Goal: Feedback & Contribution: Submit feedback/report problem

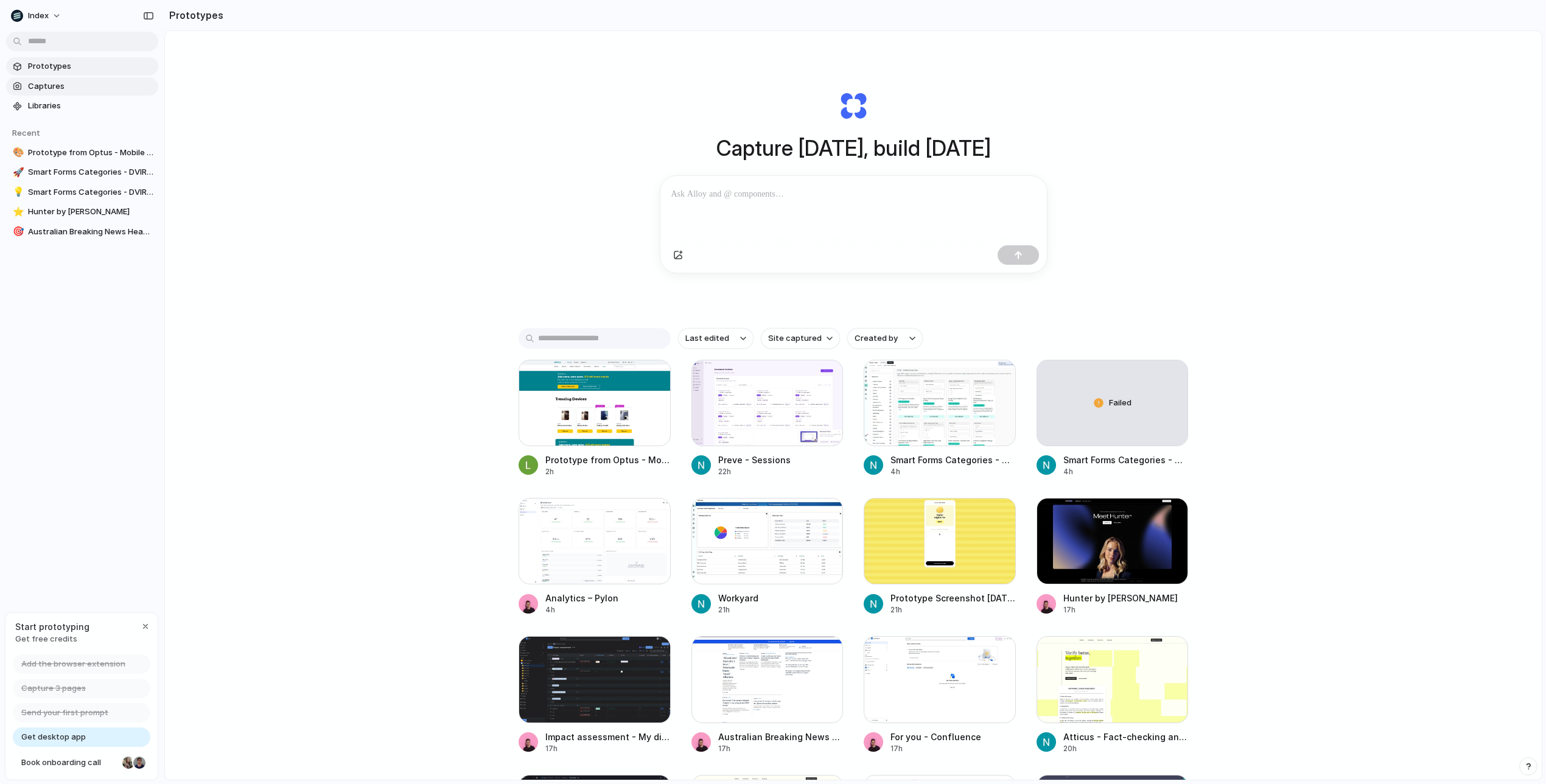
click at [65, 88] on span "Captures" at bounding box center [90, 86] width 125 height 13
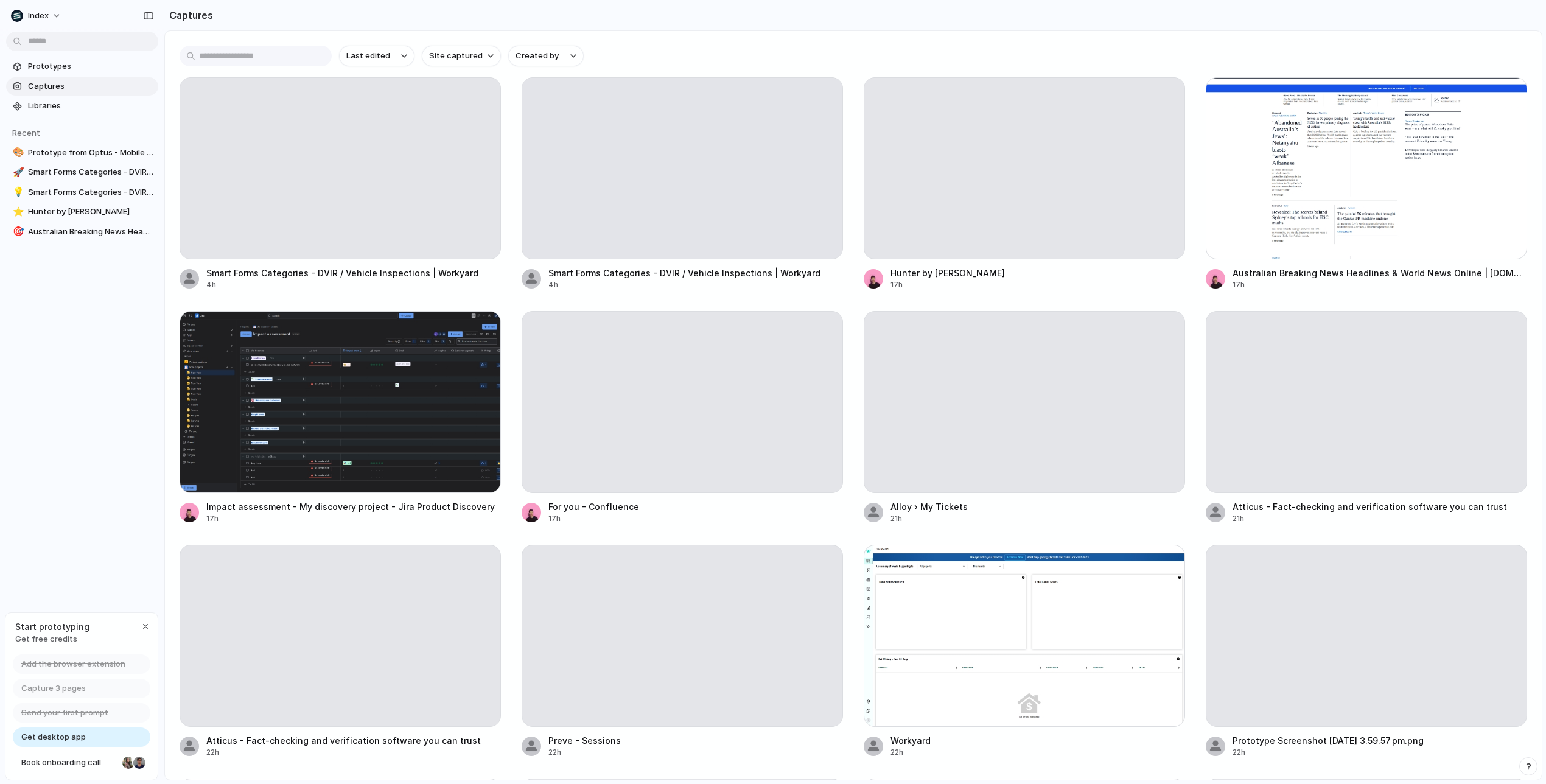
click at [253, 54] on input "text" at bounding box center [255, 55] width 152 height 20
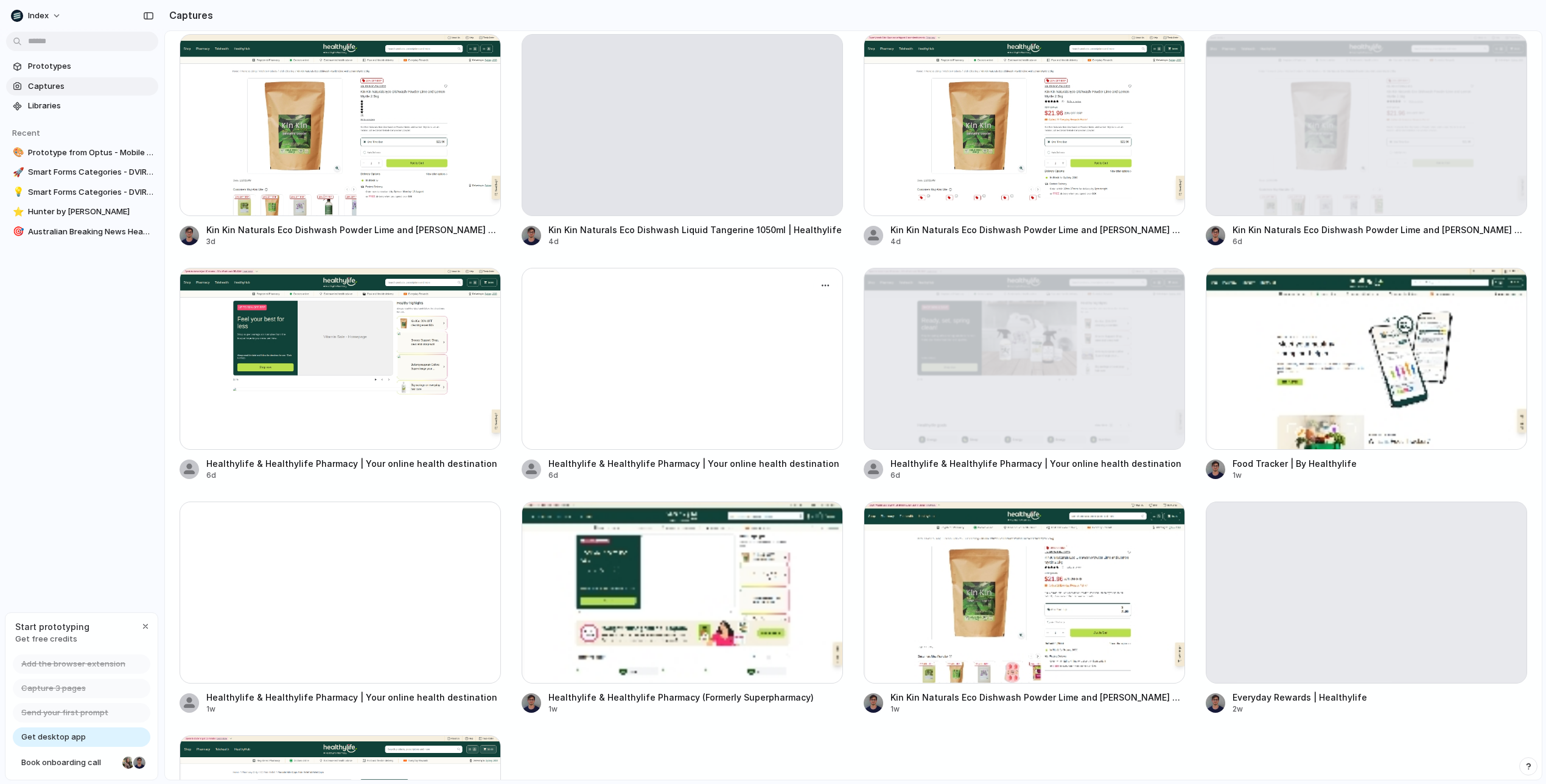
scroll to position [48, 0]
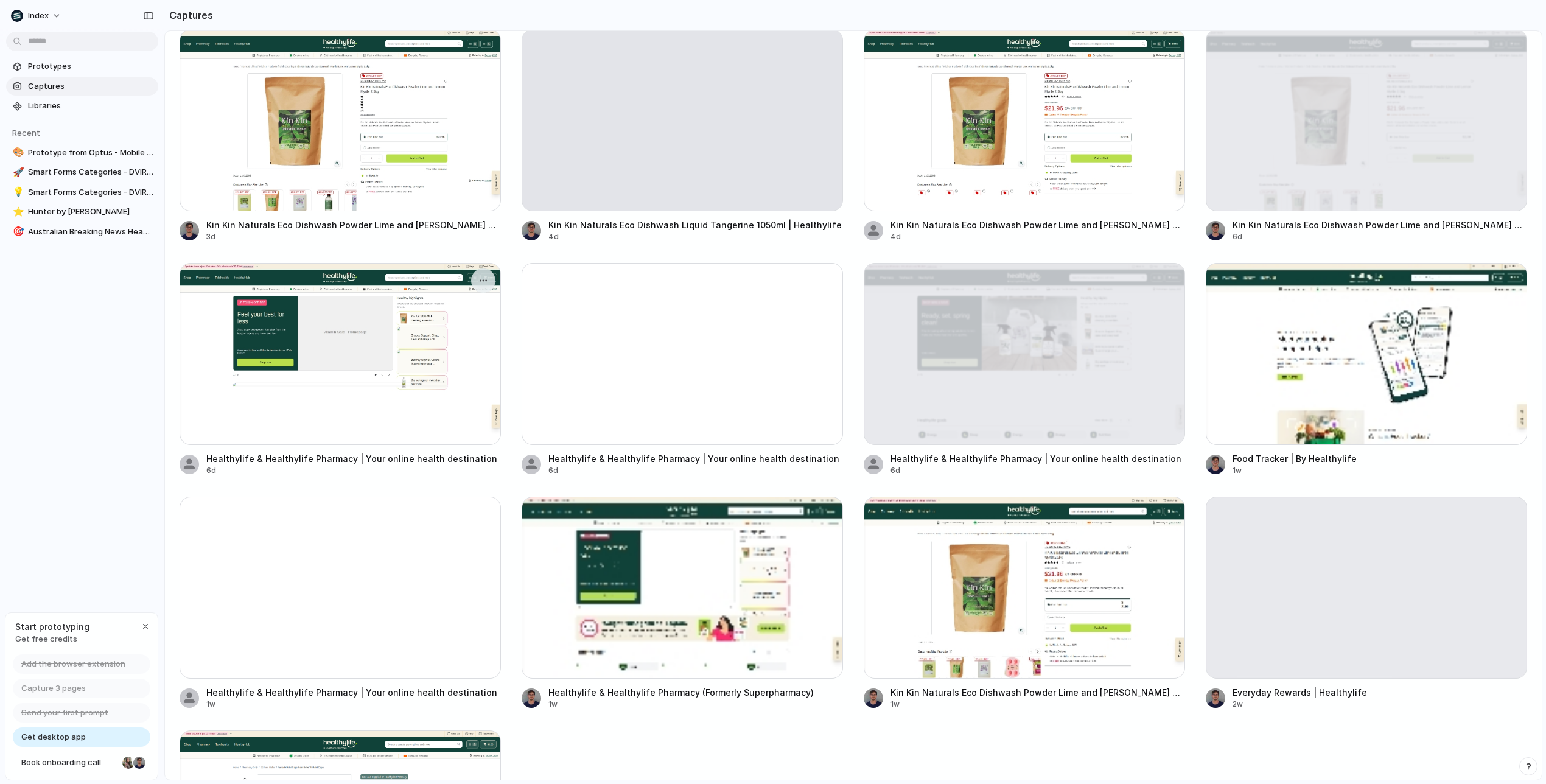
type input "**********"
click at [361, 353] on div at bounding box center [340, 354] width 321 height 182
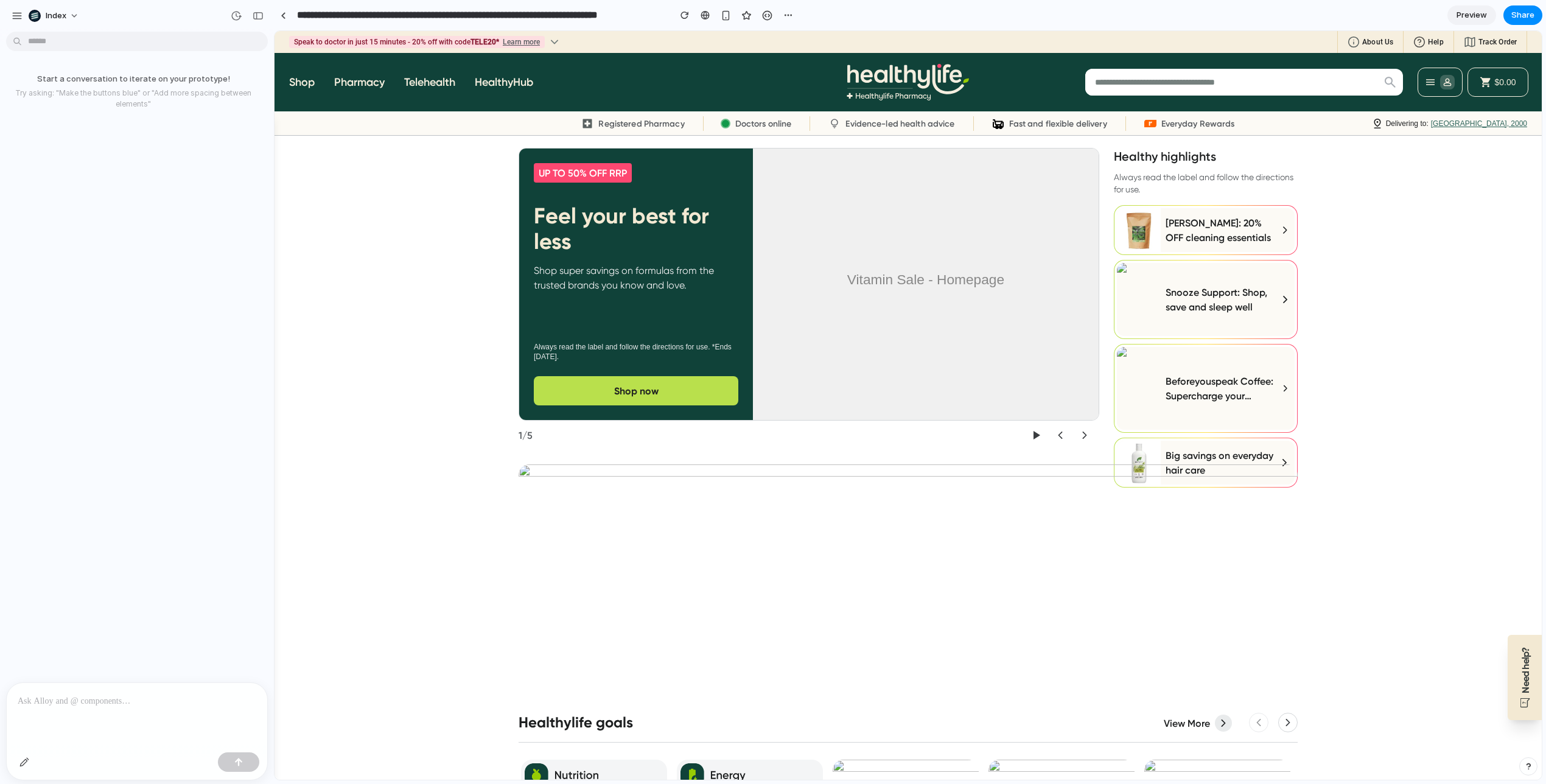
scroll to position [3583, 0]
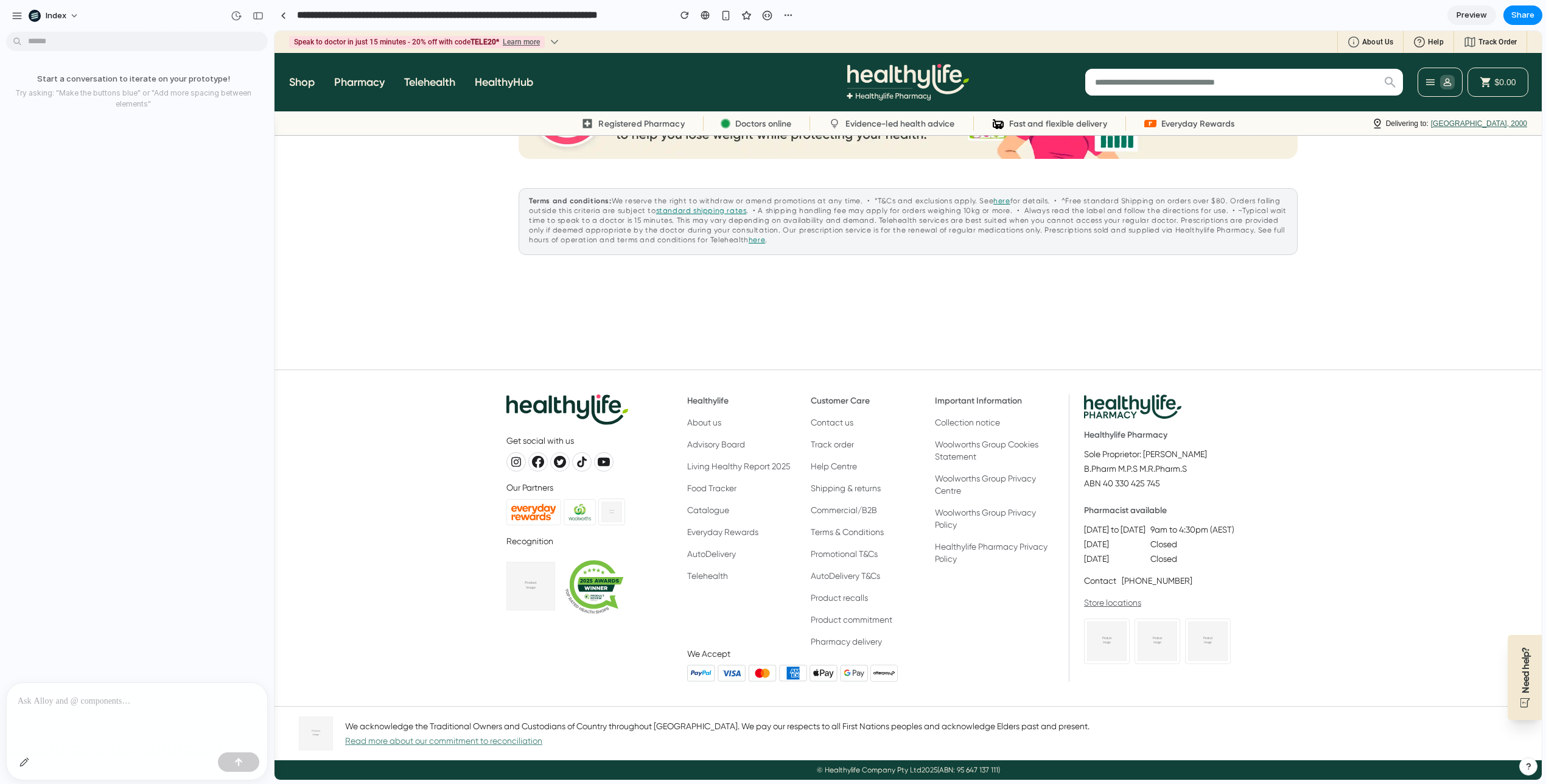
click at [126, 701] on p at bounding box center [136, 701] width 238 height 15
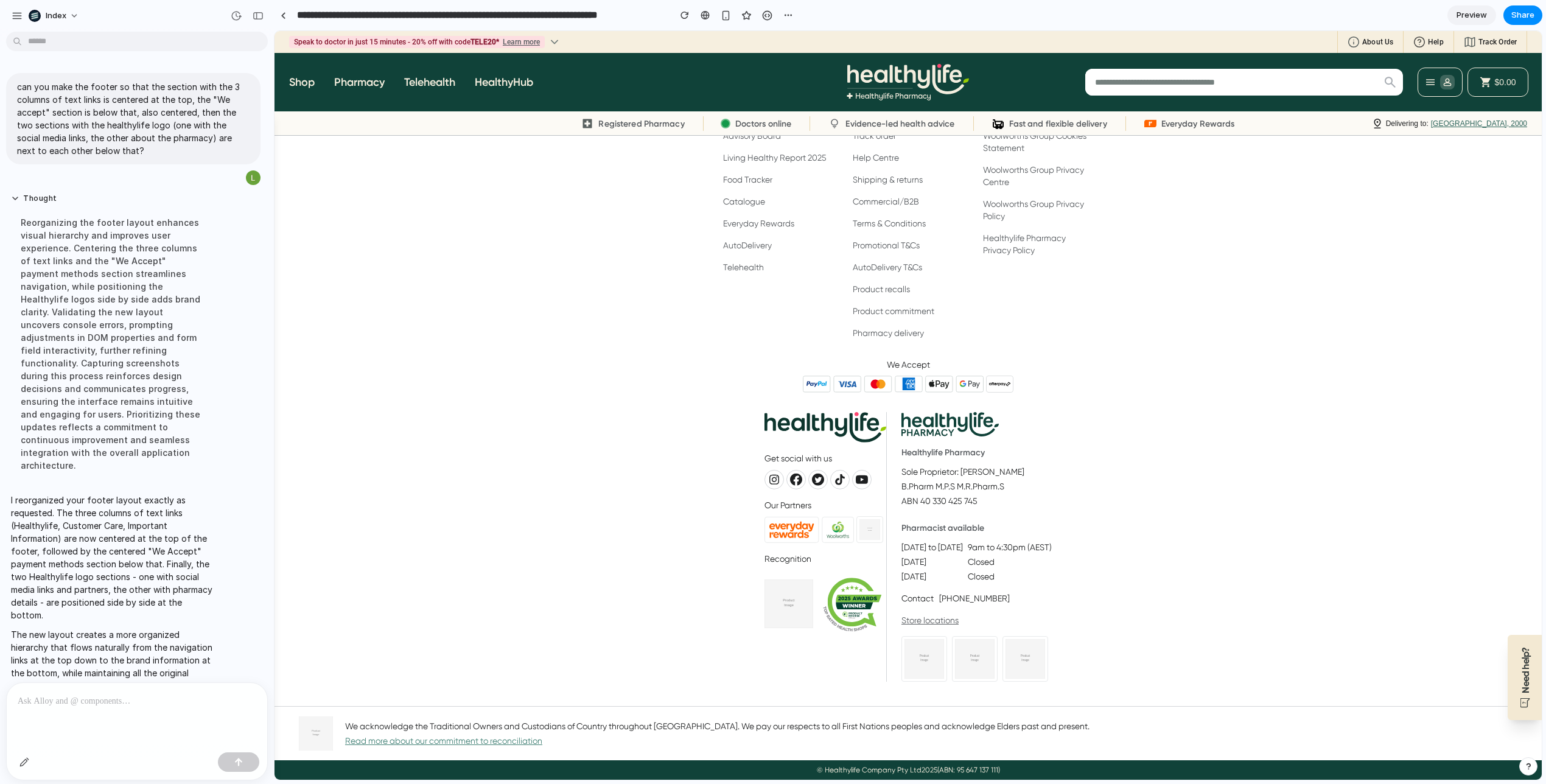
scroll to position [3892, 0]
click at [913, 366] on p "We Accept" at bounding box center [908, 364] width 44 height 13
click at [924, 366] on p "We Accept" at bounding box center [908, 364] width 44 height 13
click at [932, 455] on h3 "Healthylife Pharmacy" at bounding box center [976, 455] width 150 height 17
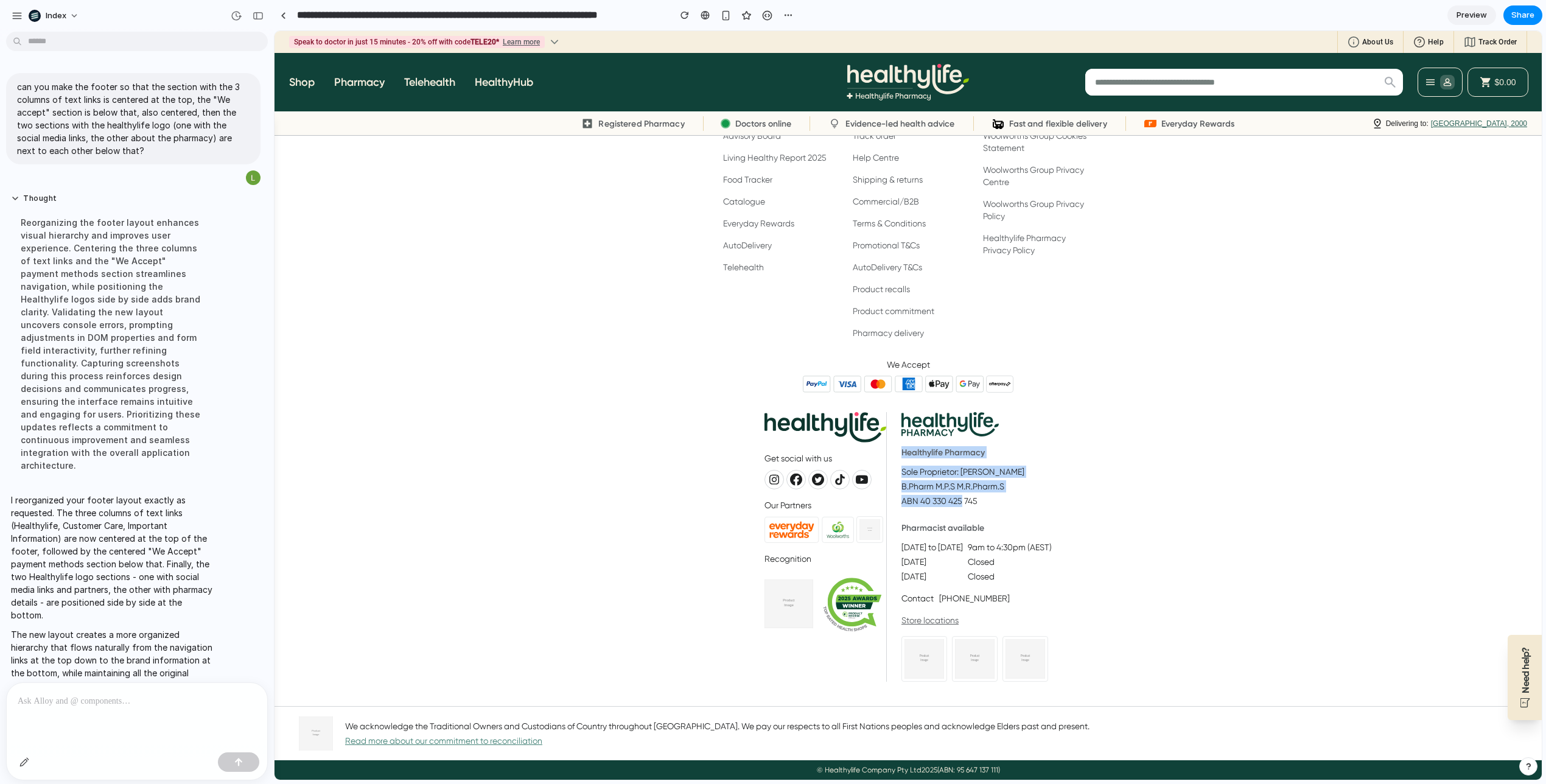
drag, startPoint x: 932, startPoint y: 455, endPoint x: 955, endPoint y: 494, distance: 45.3
click at [955, 494] on div "Healthylife Pharmacy Sole Proprietor: [PERSON_NAME]Pharm M.P.S M.R.Pharm.S ABN …" at bounding box center [976, 476] width 150 height 61
click at [955, 495] on p "ABN 40 330 425 745" at bounding box center [976, 500] width 150 height 13
drag, startPoint x: 955, startPoint y: 494, endPoint x: 941, endPoint y: 444, distance: 51.9
click at [941, 444] on section "Healthylife Pharmacy Sole Proprietor: [PERSON_NAME]Pharm M.P.S M.R.Pharm.S ABN …" at bounding box center [968, 547] width 166 height 269
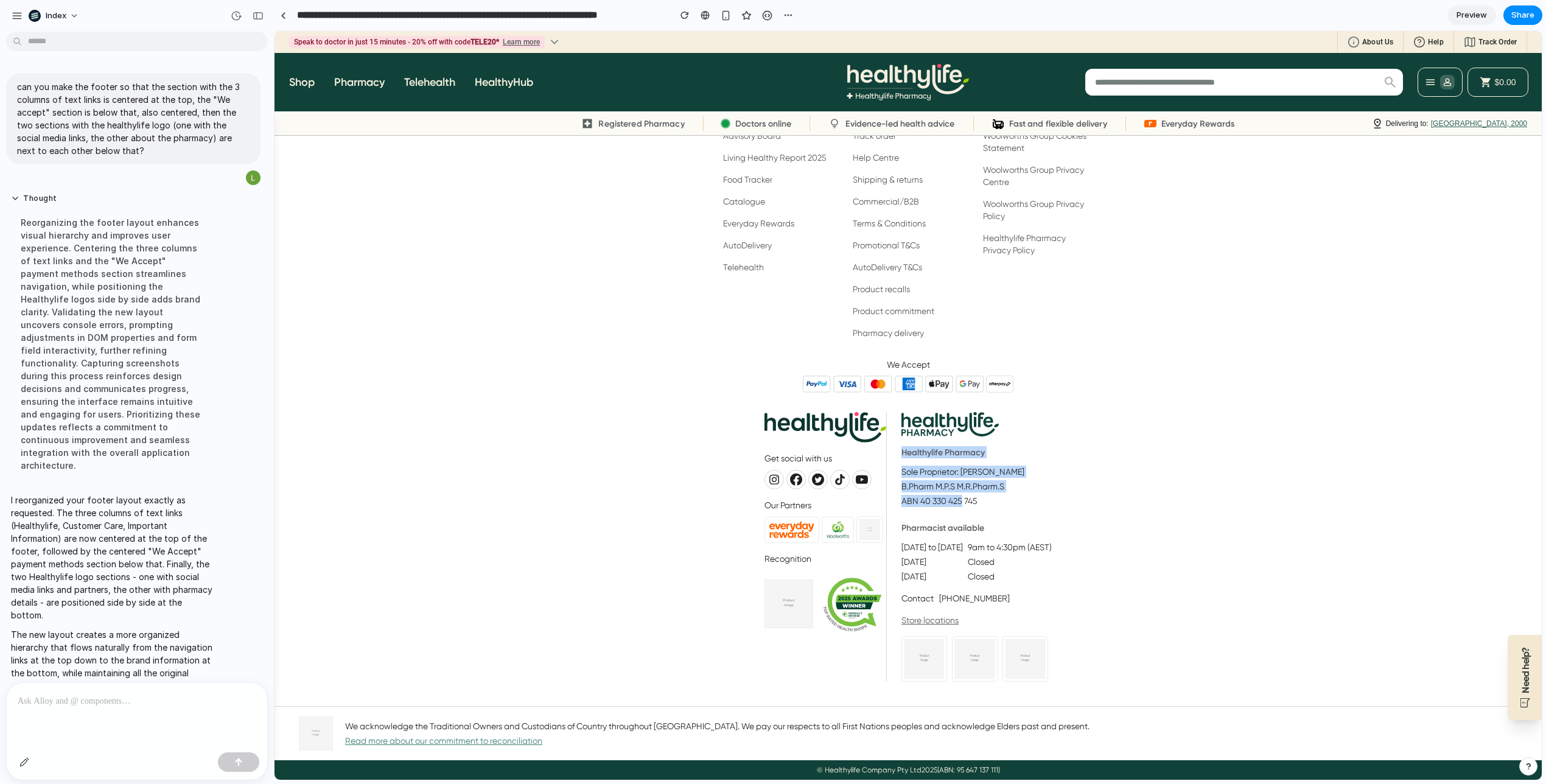
click at [933, 469] on div at bounding box center [933, 469] width 0 height 0
click at [941, 444] on section "Healthylife Pharmacy Sole Proprietor: [PERSON_NAME]Pharm M.P.S M.R.Pharm.S ABN …" at bounding box center [968, 547] width 166 height 269
click at [941, 451] on h3 "Healthylife Pharmacy" at bounding box center [976, 455] width 150 height 17
click at [744, 310] on div "Healthylife About us Advisory Board Living Healthy Report 2025 Food Tracker Cat…" at bounding box center [778, 212] width 110 height 253
click at [279, 22] on link at bounding box center [283, 15] width 18 height 18
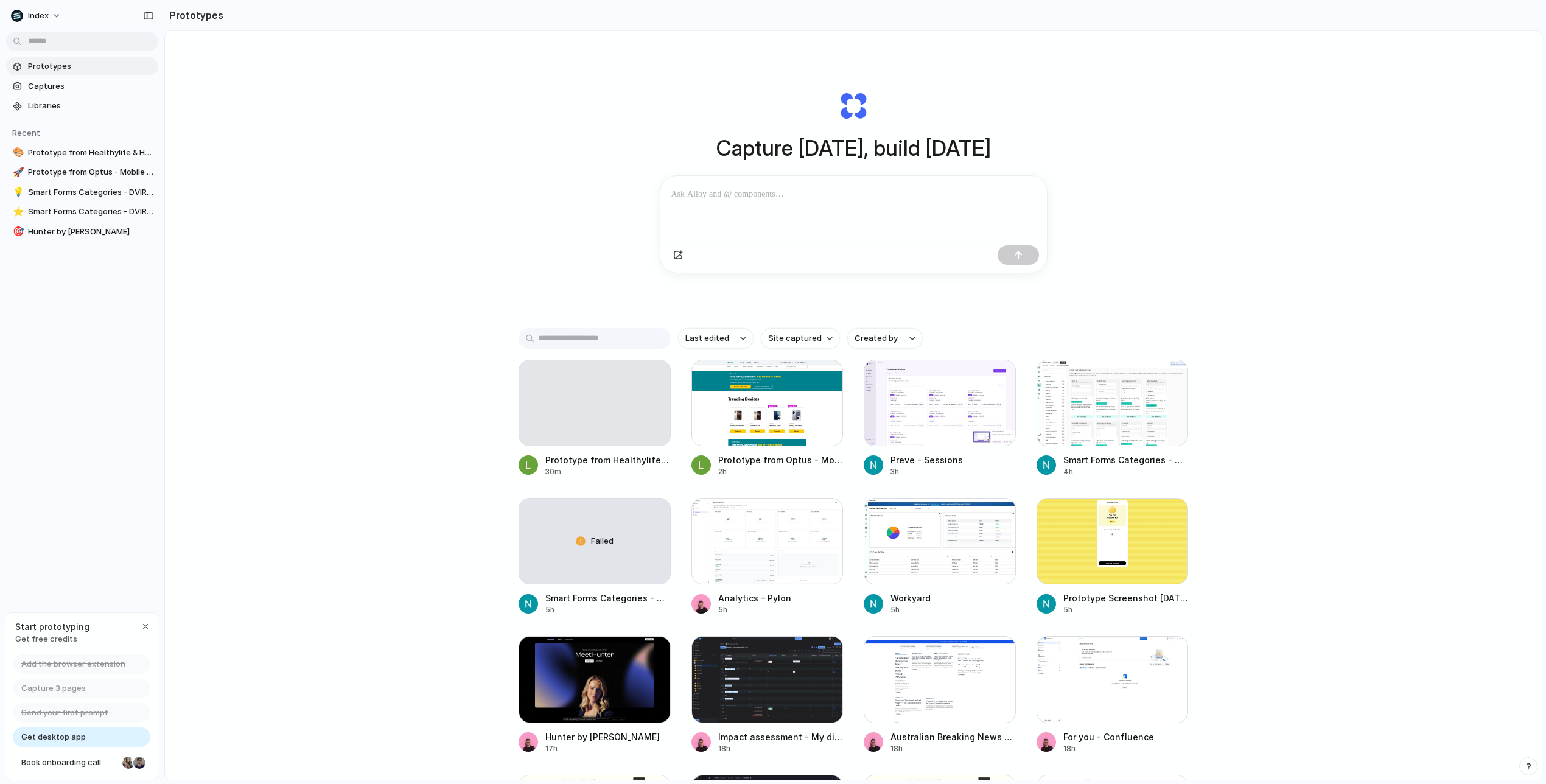
click at [279, 13] on section "Prototypes" at bounding box center [853, 15] width 1378 height 30
click at [63, 82] on span "Captures" at bounding box center [90, 86] width 125 height 13
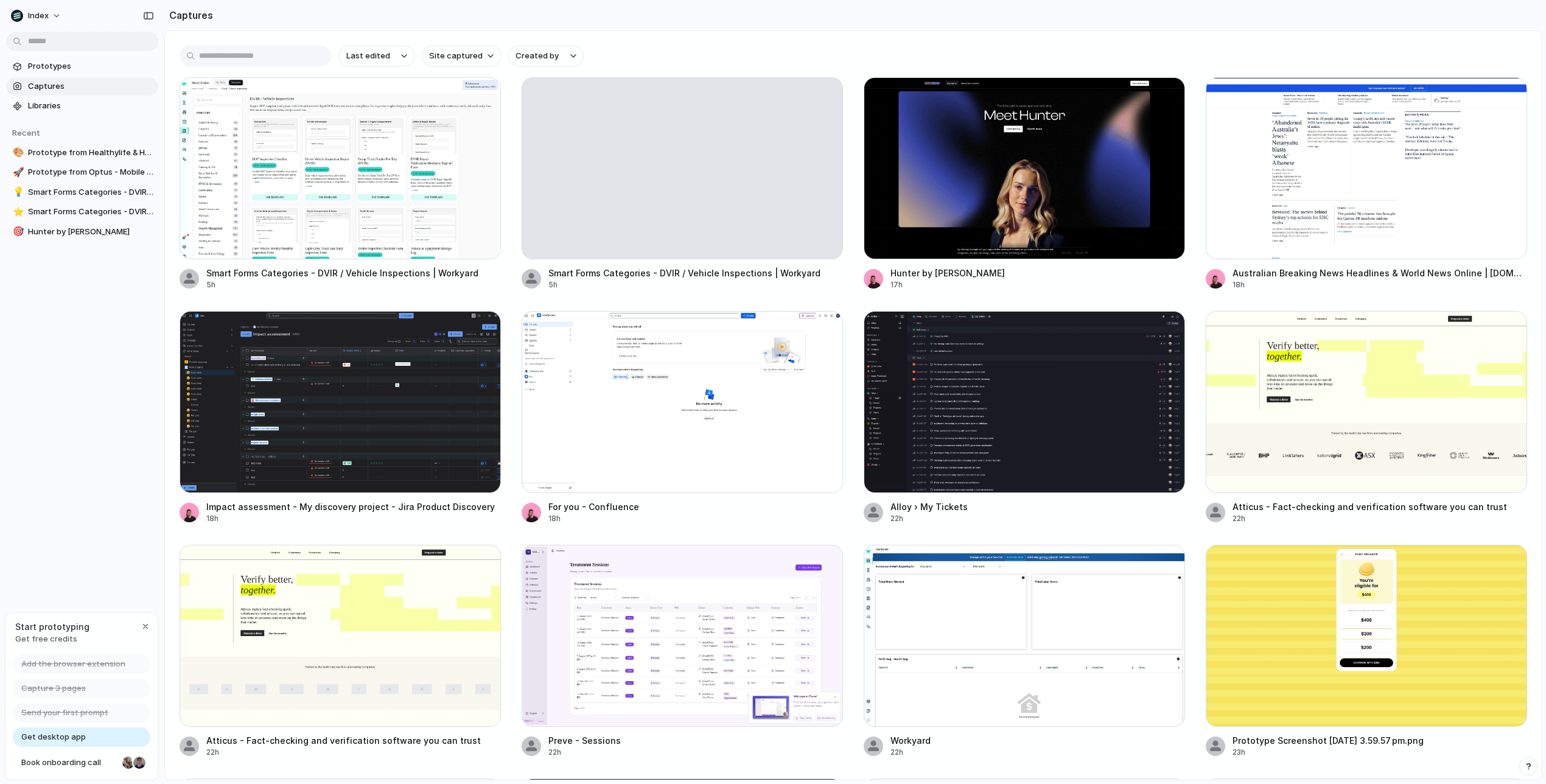
click at [241, 56] on input "text" at bounding box center [255, 55] width 152 height 20
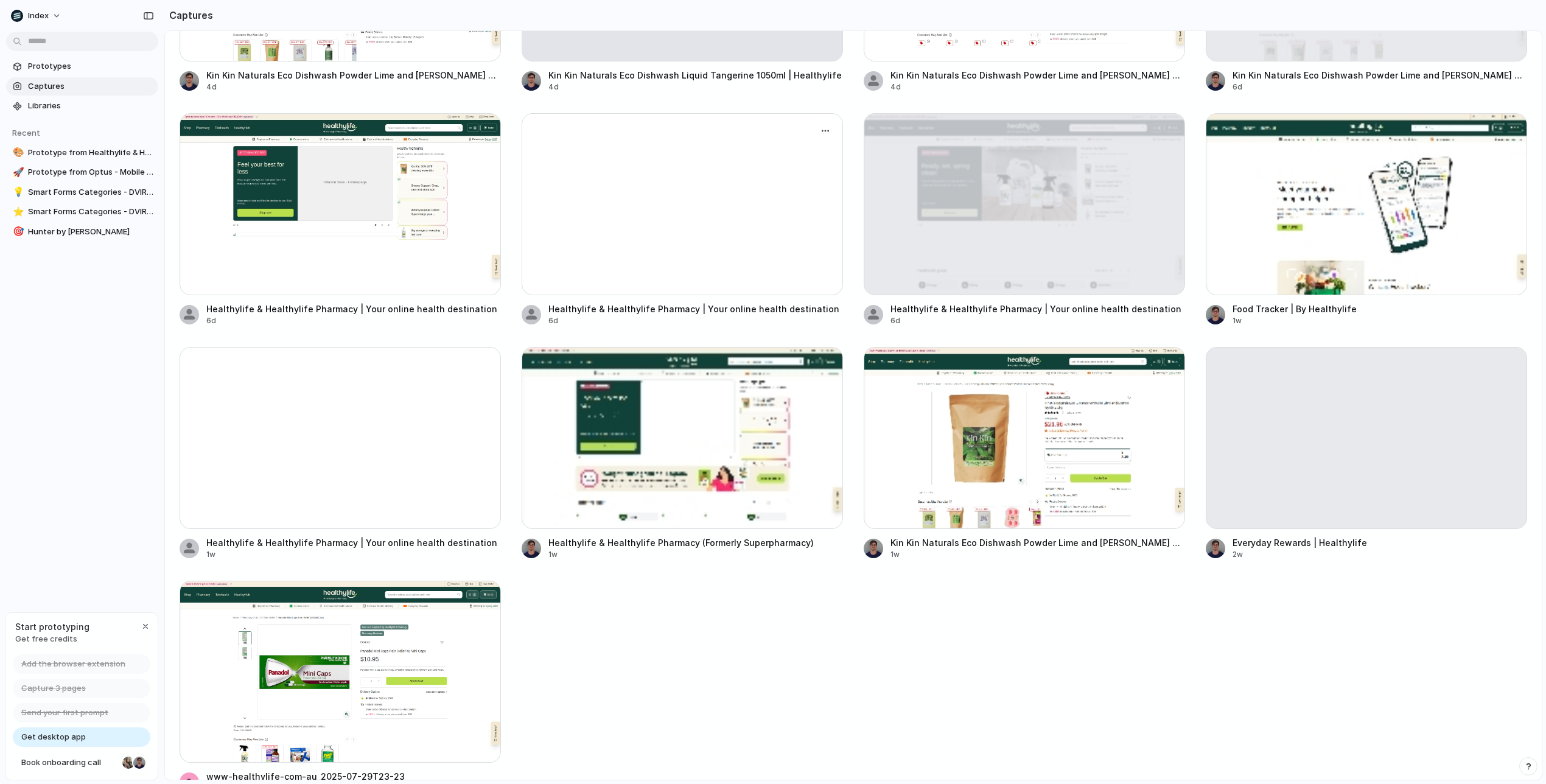
scroll to position [226, 0]
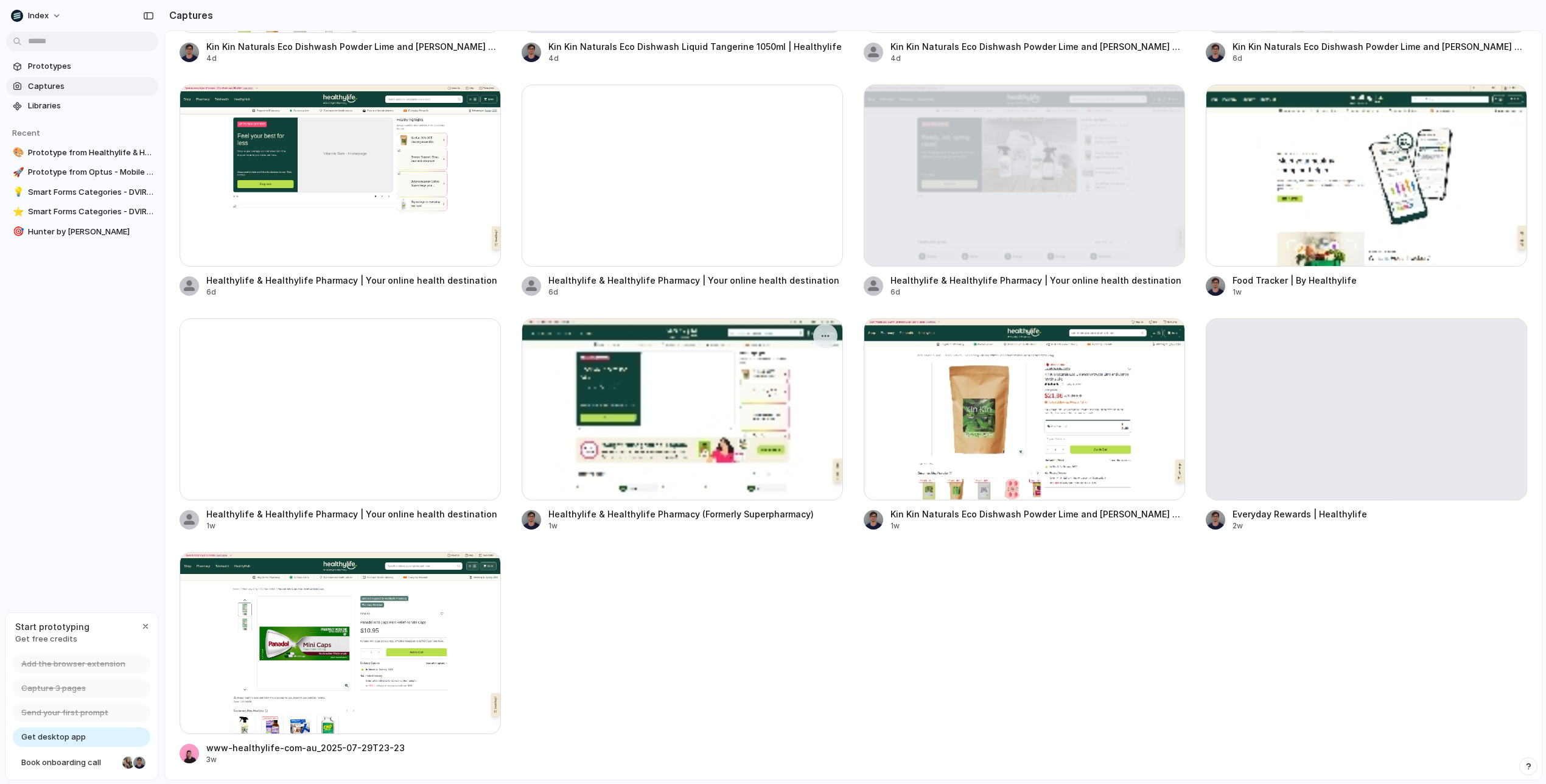
type input "**********"
click at [699, 432] on div at bounding box center [682, 409] width 321 height 182
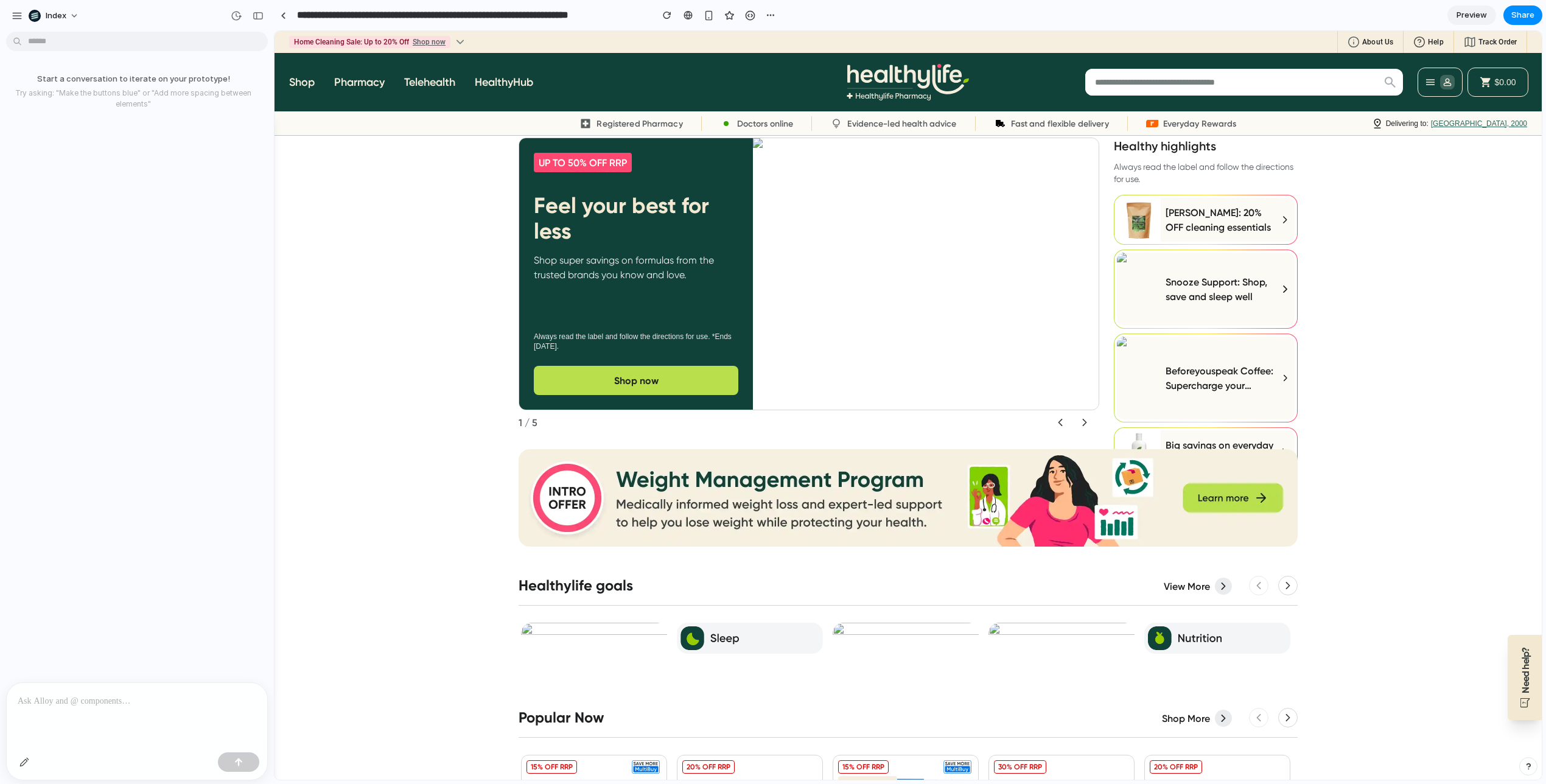
scroll to position [11, 0]
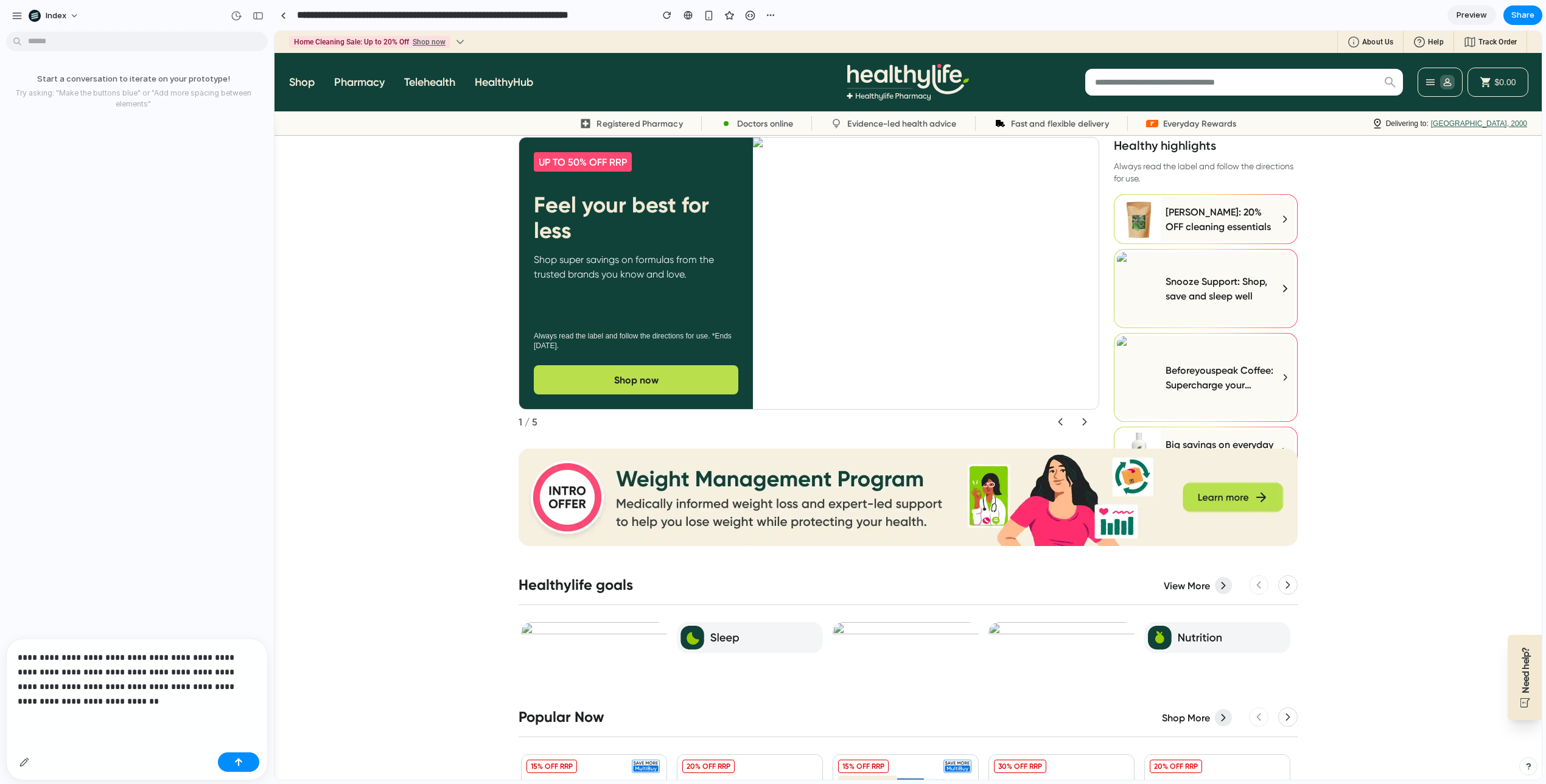
click at [63, 733] on div "**********" at bounding box center [136, 693] width 260 height 108
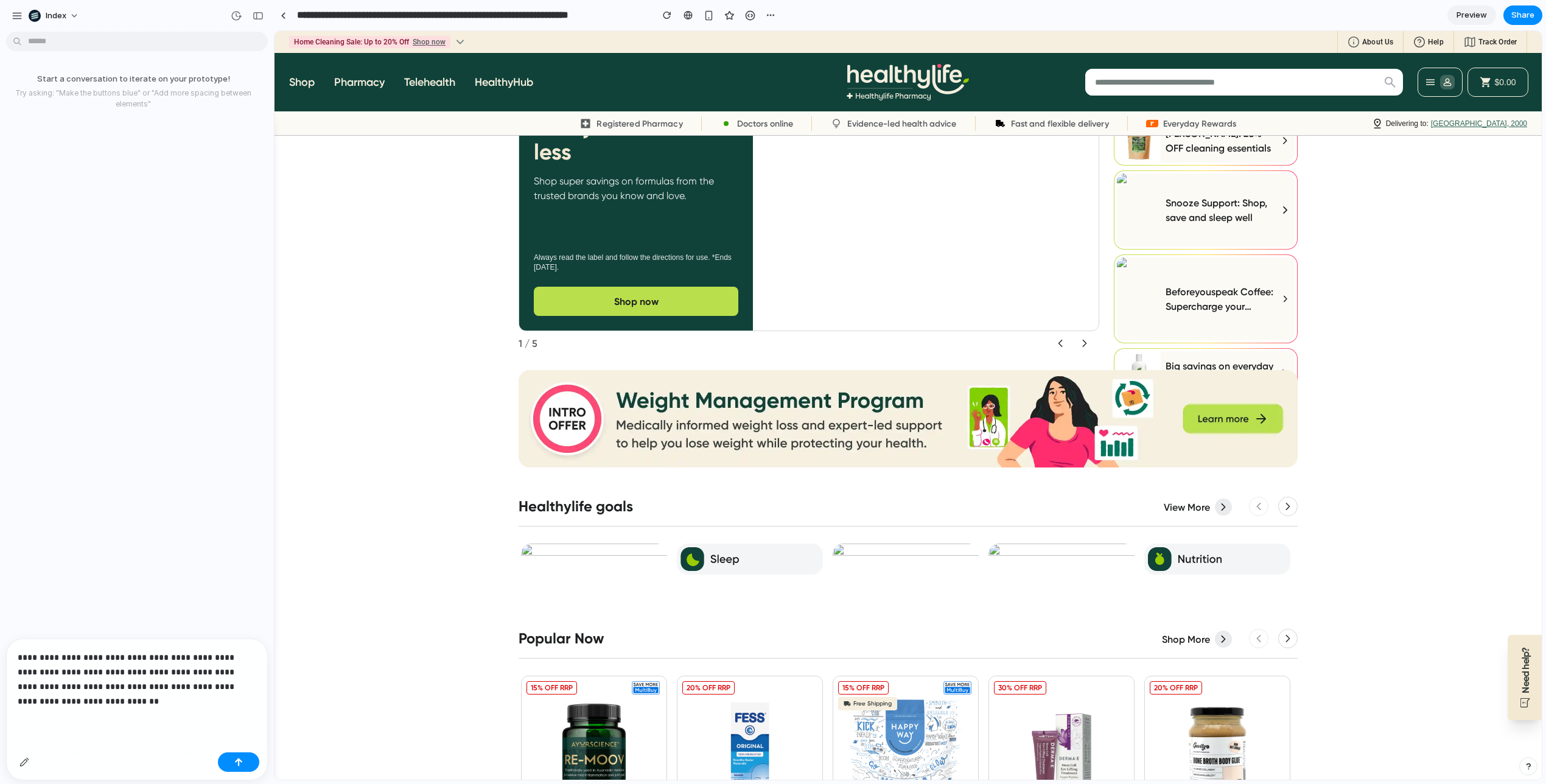
scroll to position [0, 0]
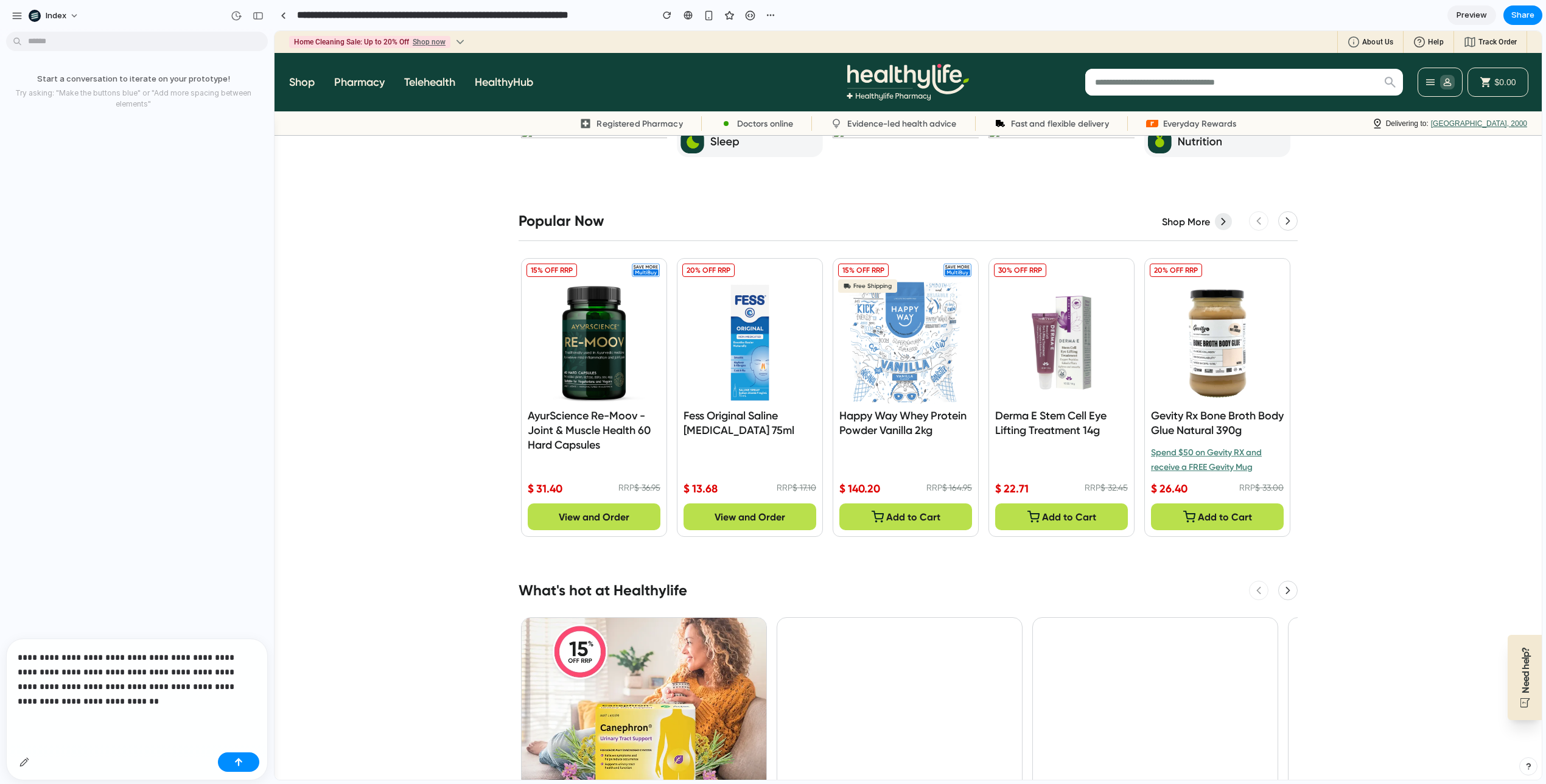
scroll to position [491, 0]
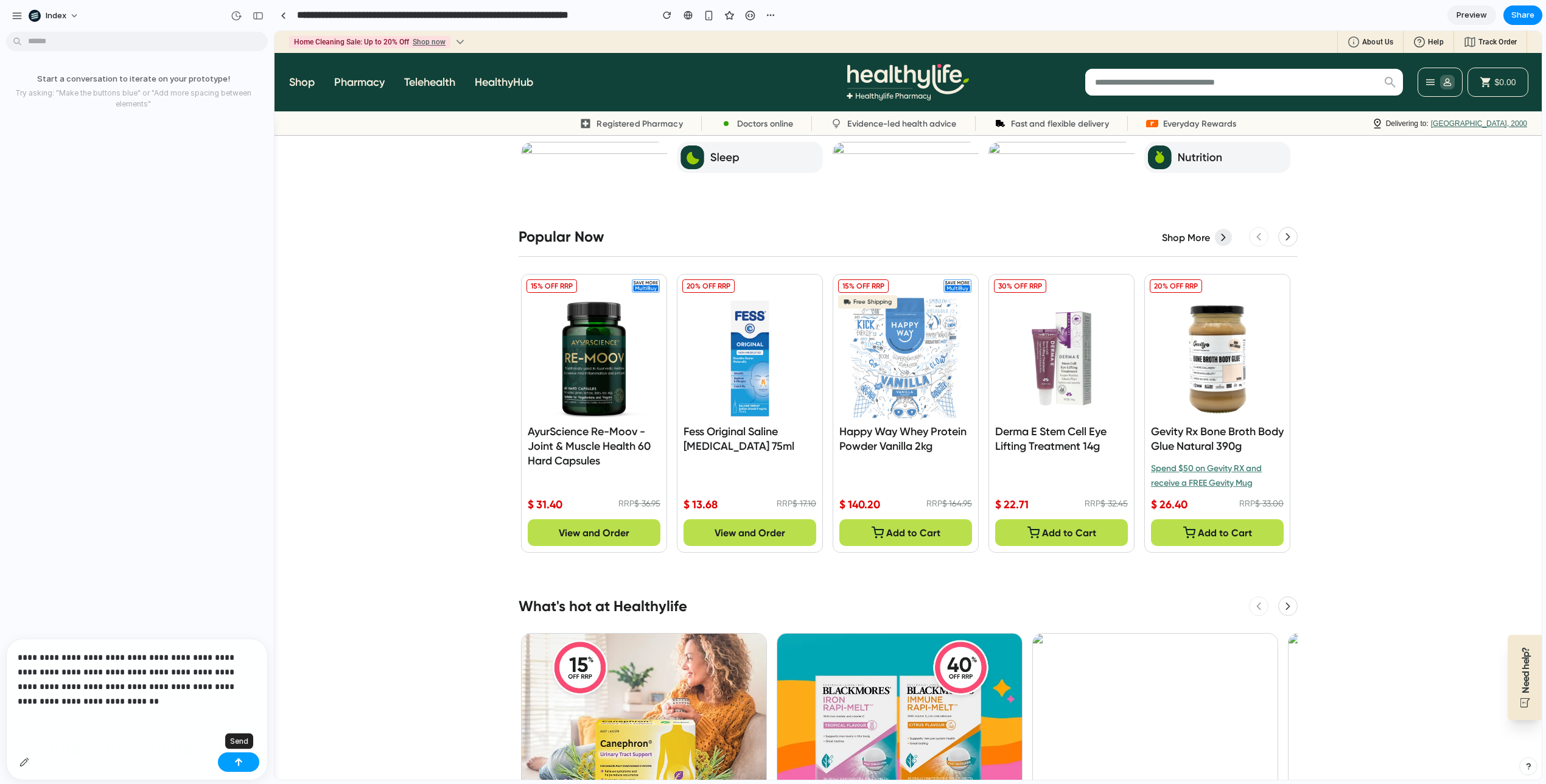
click at [230, 763] on button "button" at bounding box center [238, 762] width 42 height 19
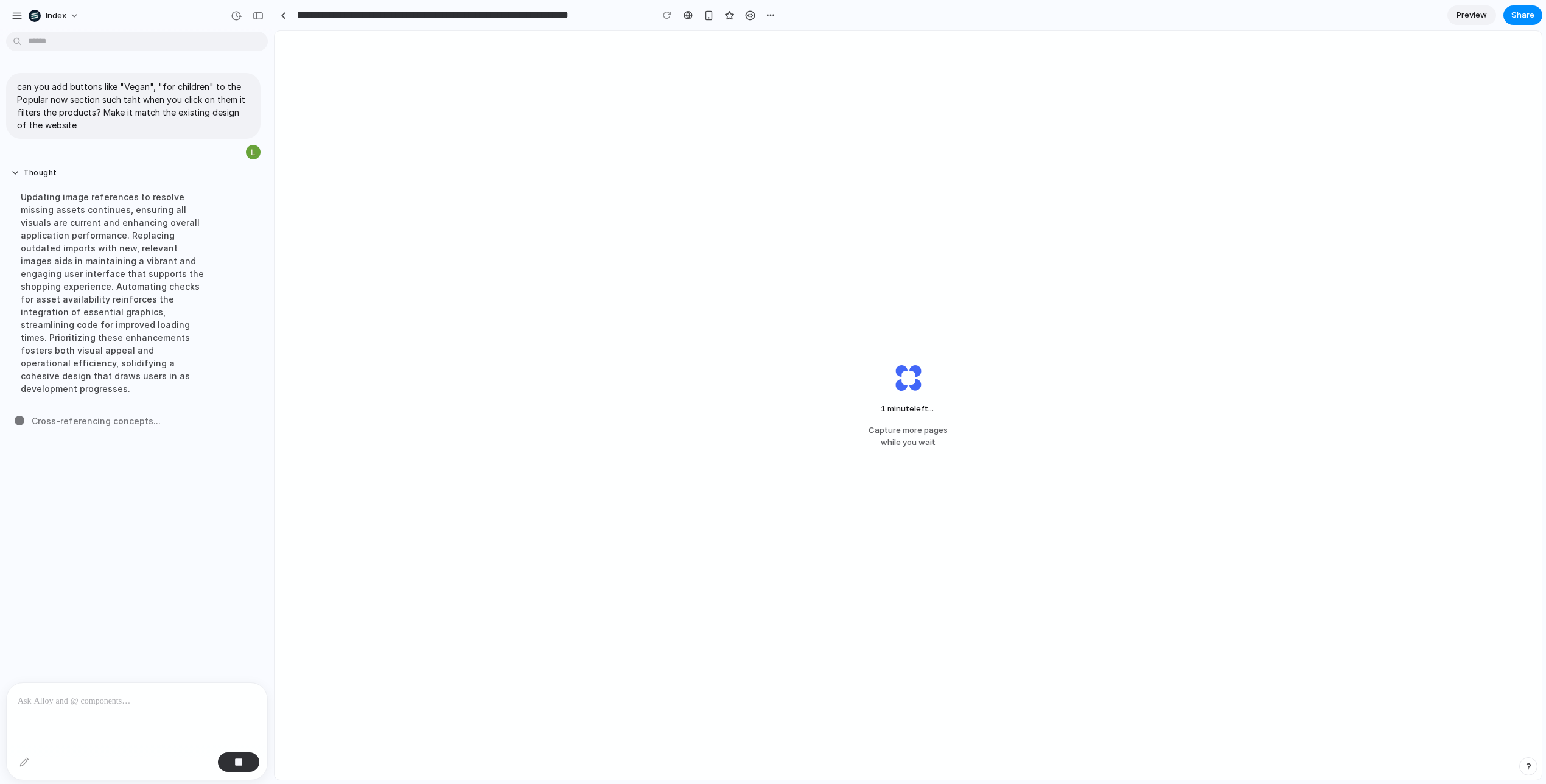
click at [78, 88] on p "can you add buttons like "Vegan", "for children" to the Popular now section suc…" at bounding box center [134, 106] width 232 height 51
drag, startPoint x: 78, startPoint y: 88, endPoint x: 134, endPoint y: 120, distance: 64.5
click at [134, 120] on p "can you add buttons like "Vegan", "for children" to the Popular now section suc…" at bounding box center [134, 106] width 232 height 51
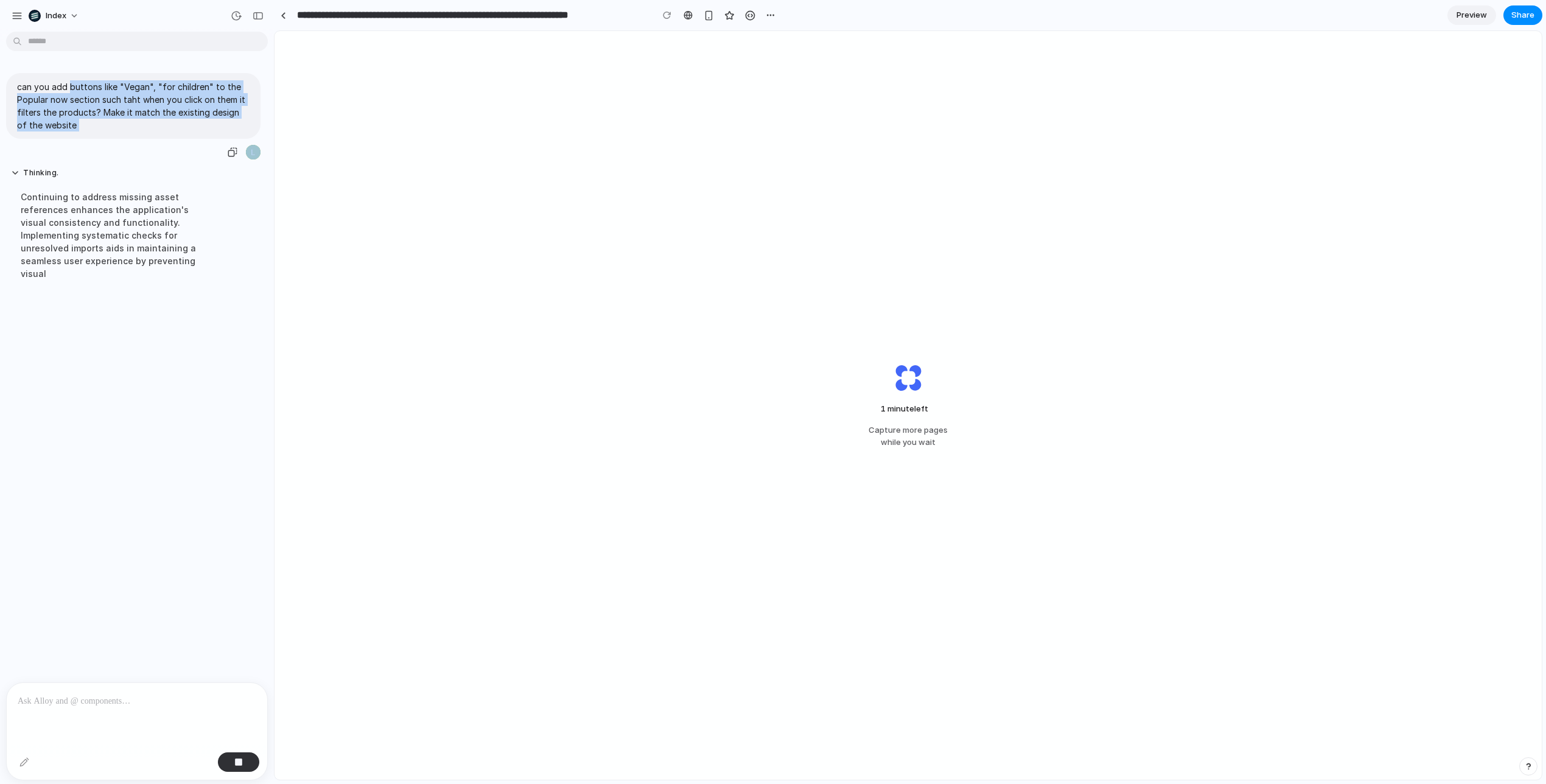
drag, startPoint x: 134, startPoint y: 120, endPoint x: 75, endPoint y: 86, distance: 68.1
click at [72, 86] on p "can you add buttons like "Vegan", "for children" to the Popular now section suc…" at bounding box center [134, 106] width 232 height 51
click at [76, 86] on p "can you add buttons like "Vegan", "for children" to the Popular now section suc…" at bounding box center [134, 106] width 232 height 51
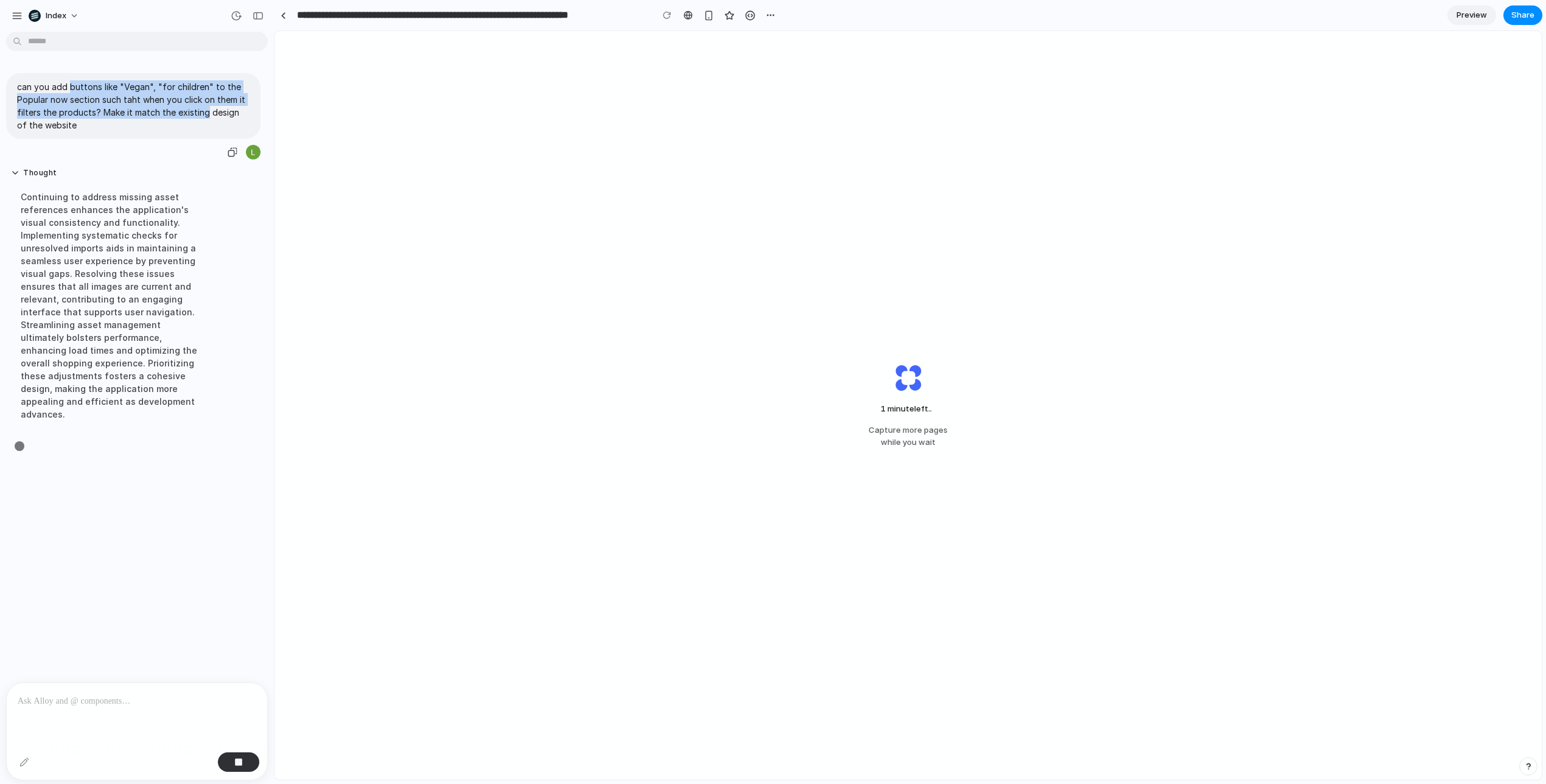
drag, startPoint x: 76, startPoint y: 86, endPoint x: 181, endPoint y: 116, distance: 109.2
click at [181, 116] on p "can you add buttons like "Vegan", "for children" to the Popular now section suc…" at bounding box center [134, 106] width 232 height 51
drag, startPoint x: 181, startPoint y: 116, endPoint x: 55, endPoint y: 91, distance: 128.5
click at [55, 91] on p "can you add buttons like "Vegan", "for children" to the Popular now section suc…" at bounding box center [134, 106] width 232 height 51
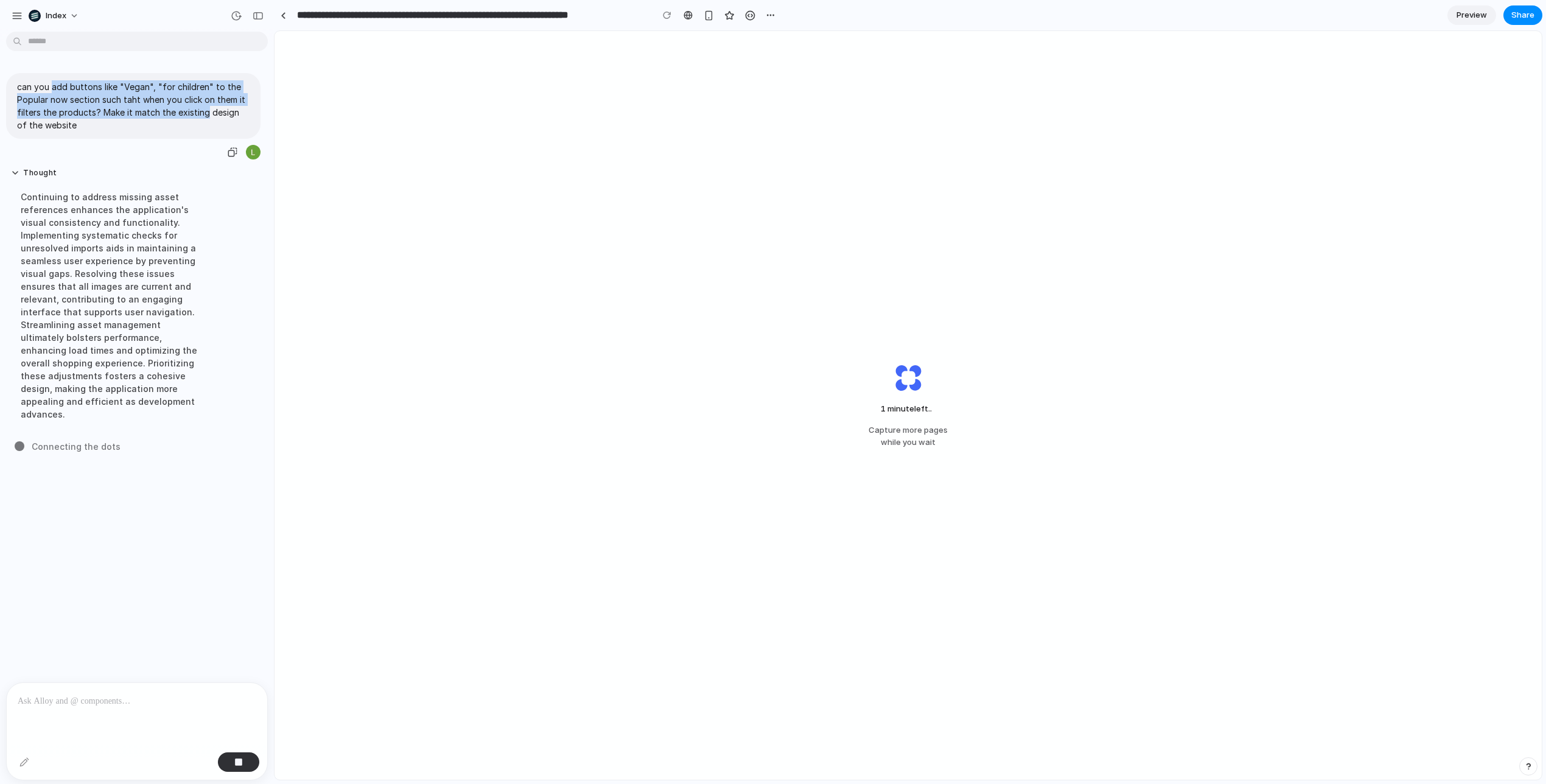
click at [55, 91] on p "can you add buttons like "Vegan", "for children" to the Popular now section suc…" at bounding box center [134, 106] width 232 height 51
drag, startPoint x: 55, startPoint y: 91, endPoint x: 186, endPoint y: 110, distance: 132.4
click at [186, 110] on p "can you add buttons like "Vegan", "for children" to the Popular now section suc…" at bounding box center [134, 106] width 232 height 51
drag, startPoint x: 186, startPoint y: 110, endPoint x: 42, endPoint y: 82, distance: 146.7
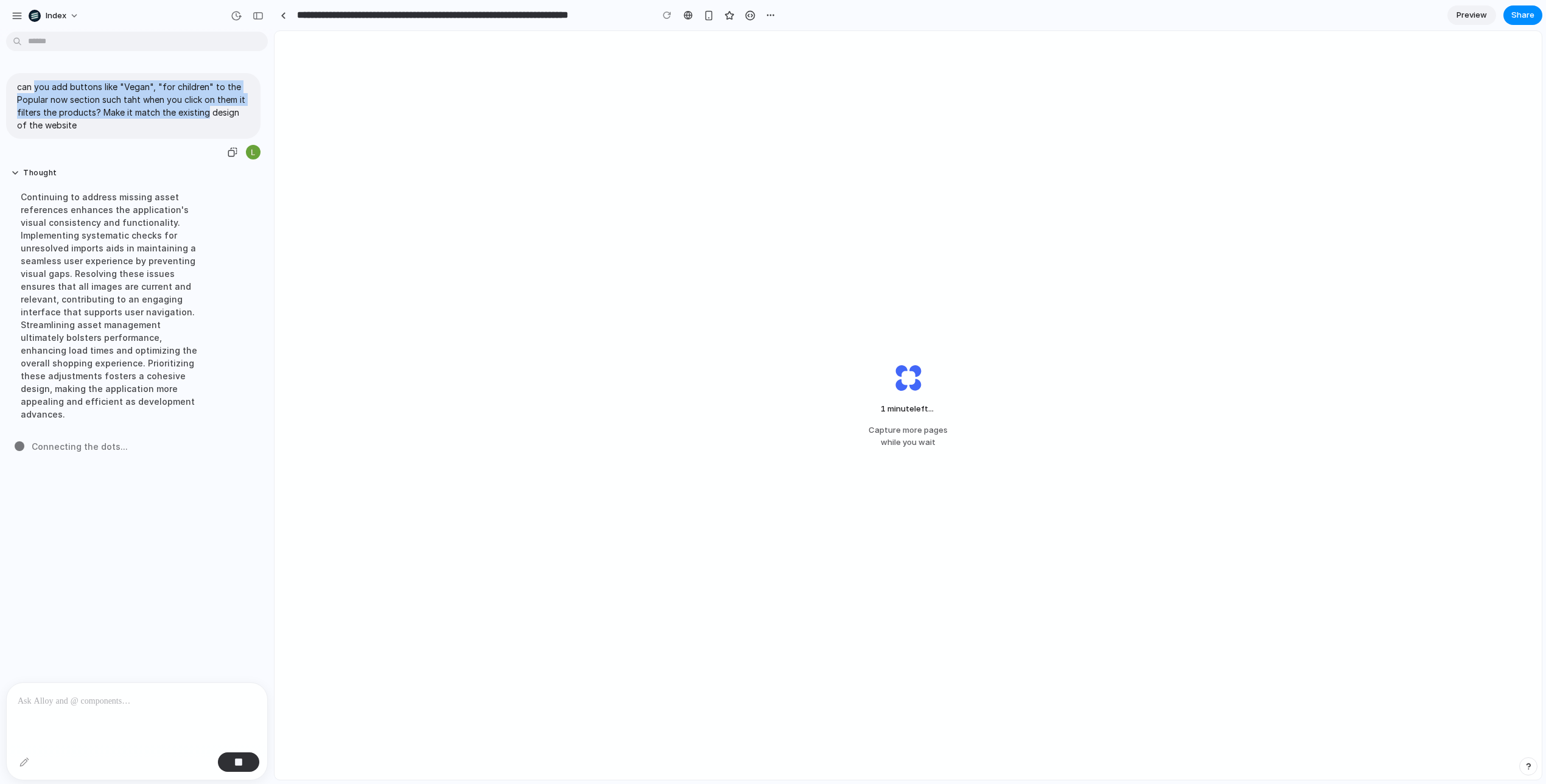
click at [42, 82] on p "can you add buttons like "Vegan", "for children" to the Popular now section suc…" at bounding box center [134, 106] width 232 height 51
drag, startPoint x: 42, startPoint y: 82, endPoint x: 189, endPoint y: 114, distance: 150.4
click at [189, 114] on p "can you add buttons like "Vegan", "for children" to the Popular now section suc…" at bounding box center [134, 106] width 232 height 51
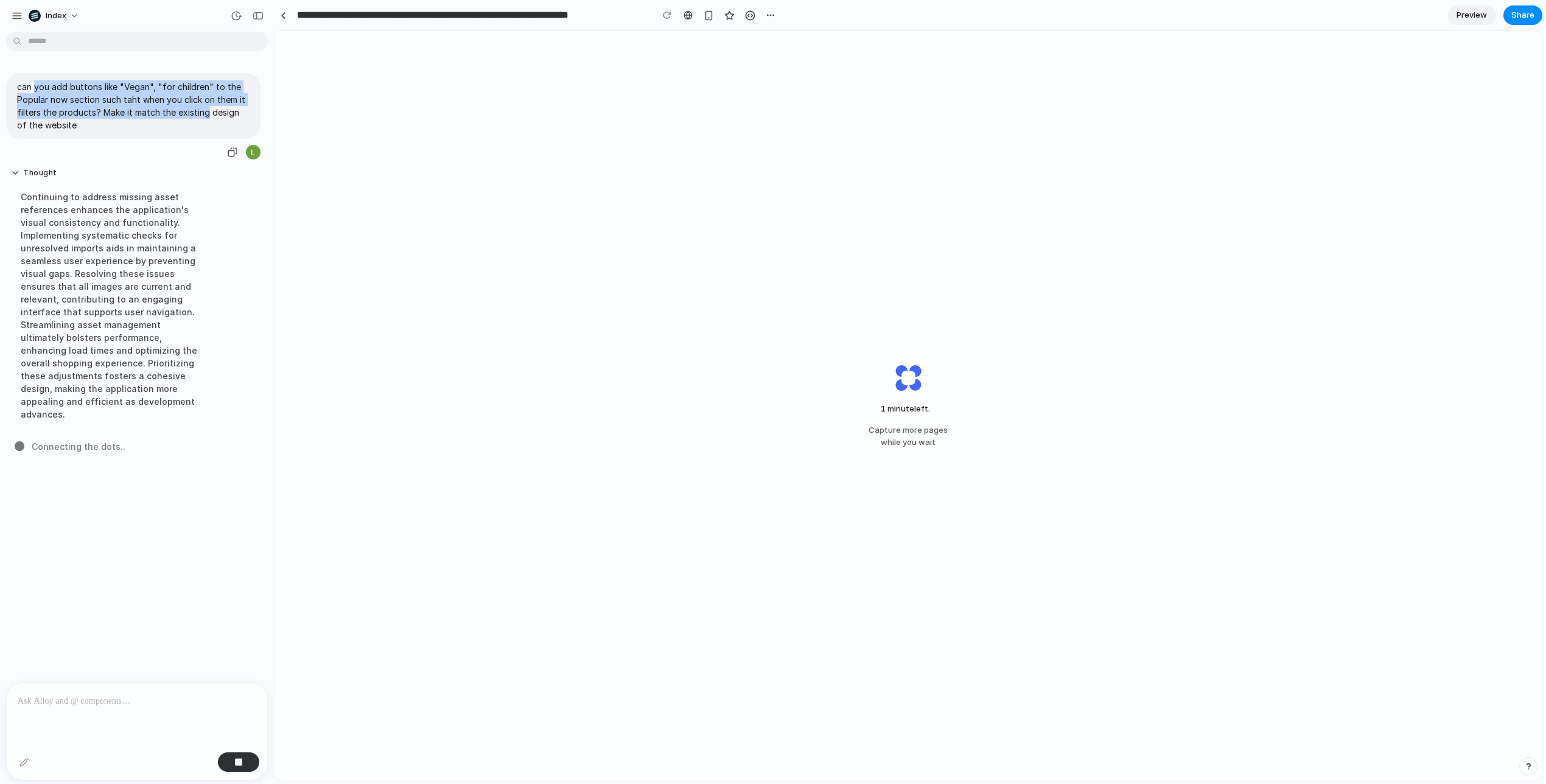
drag, startPoint x: 189, startPoint y: 114, endPoint x: 45, endPoint y: 89, distance: 146.2
click at [45, 89] on p "can you add buttons like "Vegan", "for children" to the Popular now section suc…" at bounding box center [134, 106] width 232 height 51
drag, startPoint x: 45, startPoint y: 89, endPoint x: 193, endPoint y: 109, distance: 149.3
click at [193, 109] on p "can you add buttons like "Vegan", "for children" to the Popular now section suc…" at bounding box center [134, 106] width 232 height 51
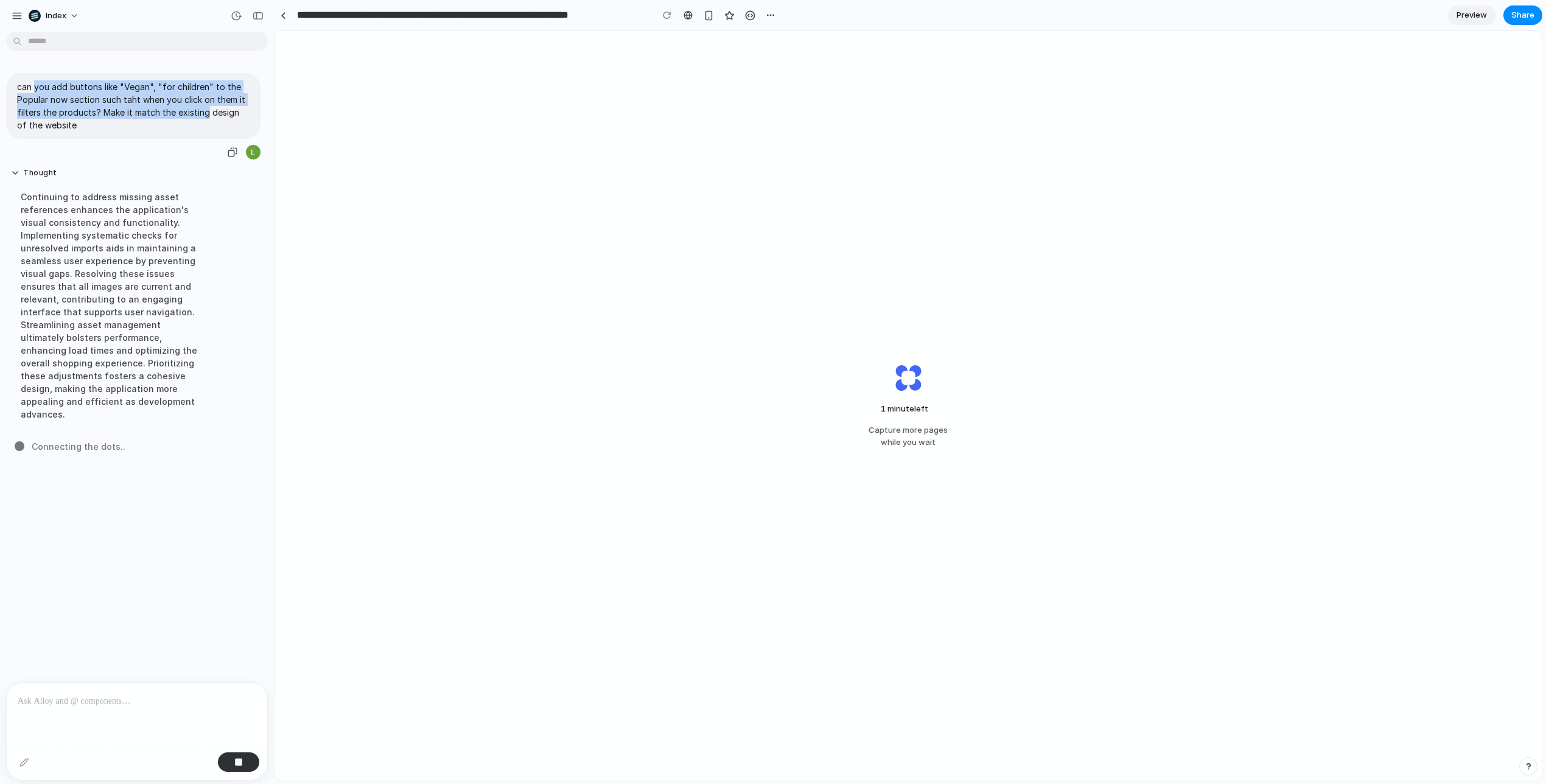
click at [193, 109] on p "can you add buttons like "Vegan", "for children" to the Popular now section suc…" at bounding box center [134, 106] width 232 height 51
drag, startPoint x: 193, startPoint y: 109, endPoint x: 38, endPoint y: 83, distance: 157.2
click at [38, 83] on p "can you add buttons like "Vegan", "for children" to the Popular now section suc…" at bounding box center [134, 106] width 232 height 51
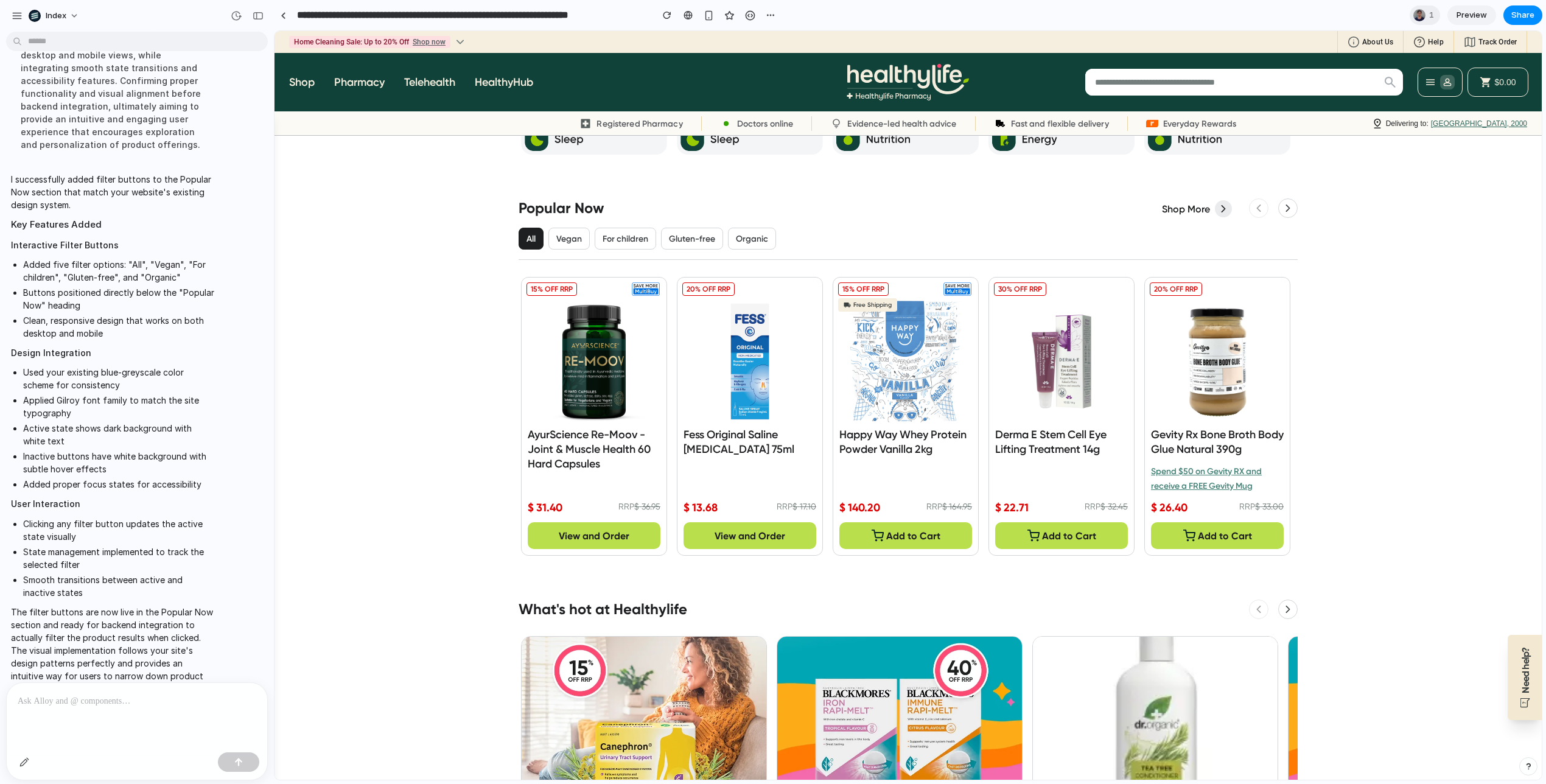
scroll to position [475, 0]
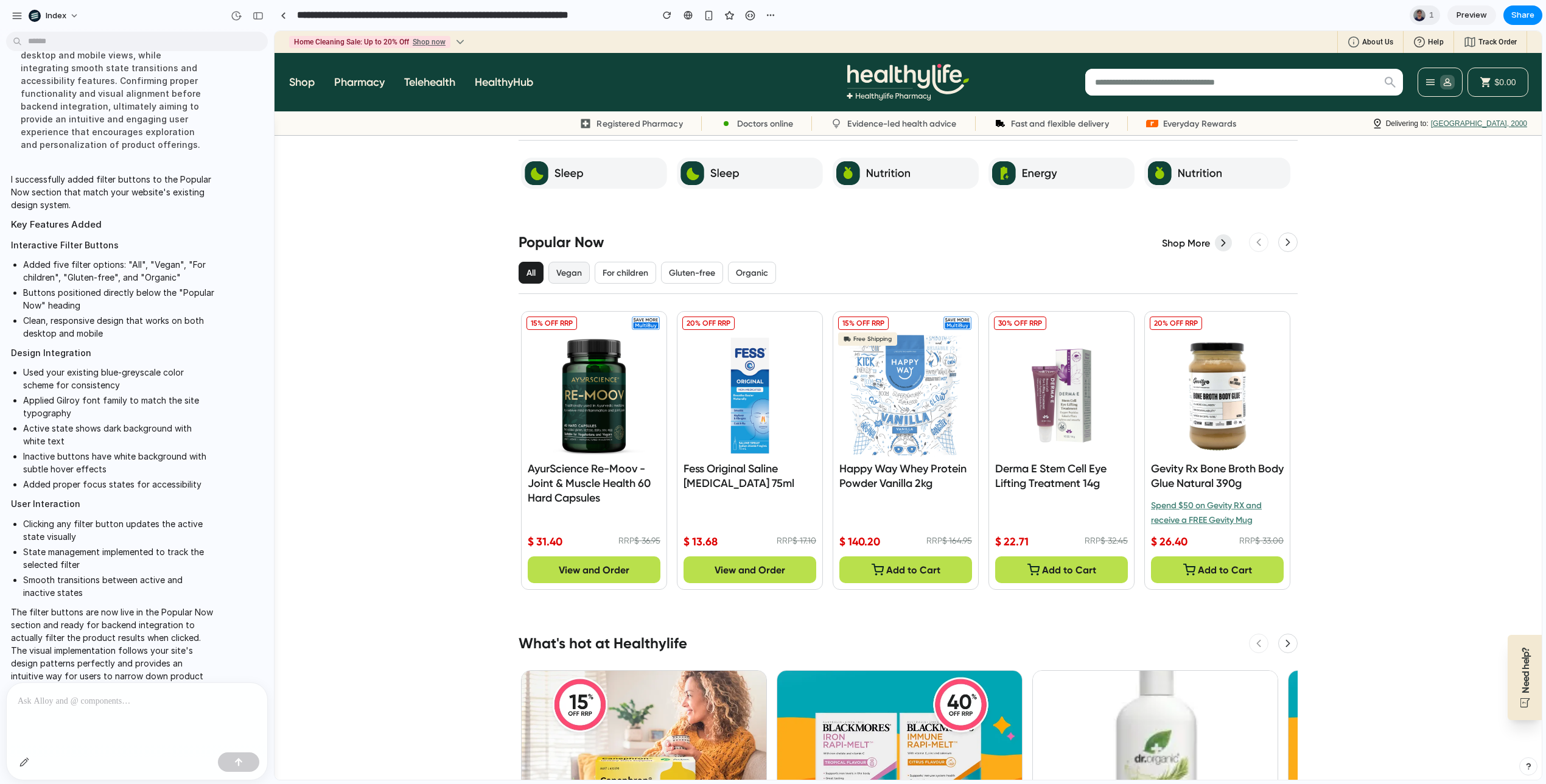
click at [562, 271] on button "Vegan" at bounding box center [568, 272] width 42 height 22
click at [621, 273] on button "For children" at bounding box center [624, 272] width 61 height 22
click at [675, 273] on button "Gluten-free" at bounding box center [692, 272] width 62 height 22
click at [751, 273] on button "Organic" at bounding box center [752, 272] width 48 height 22
click at [584, 273] on button "Vegan" at bounding box center [568, 272] width 42 height 22
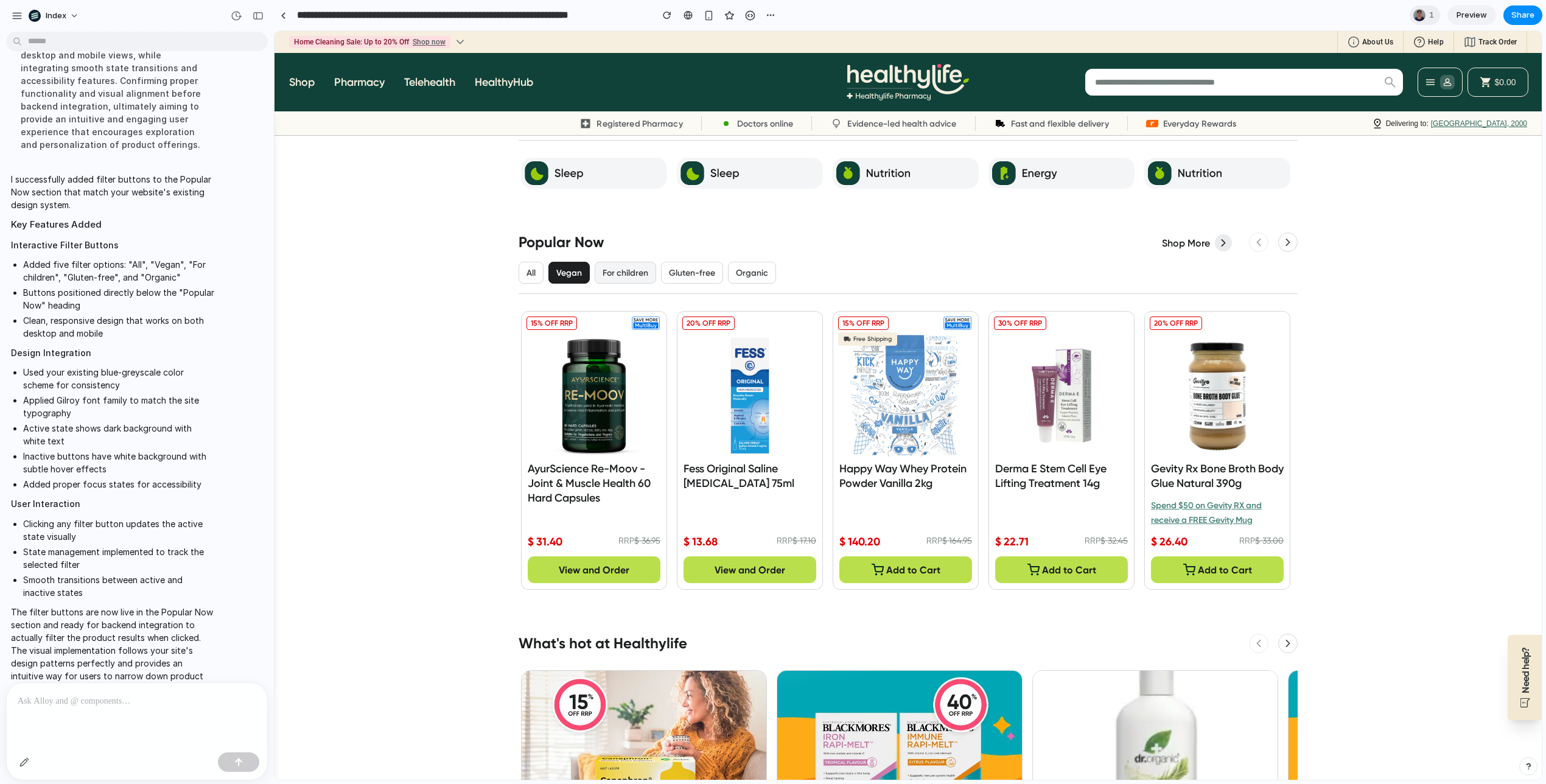
click at [644, 273] on button "For children" at bounding box center [624, 272] width 61 height 22
click at [701, 273] on button "Gluten-free" at bounding box center [692, 272] width 62 height 22
click at [747, 273] on button "Organic" at bounding box center [752, 272] width 48 height 22
drag, startPoint x: 530, startPoint y: 274, endPoint x: 555, endPoint y: 274, distance: 25.0
click at [530, 274] on button "All" at bounding box center [531, 272] width 25 height 22
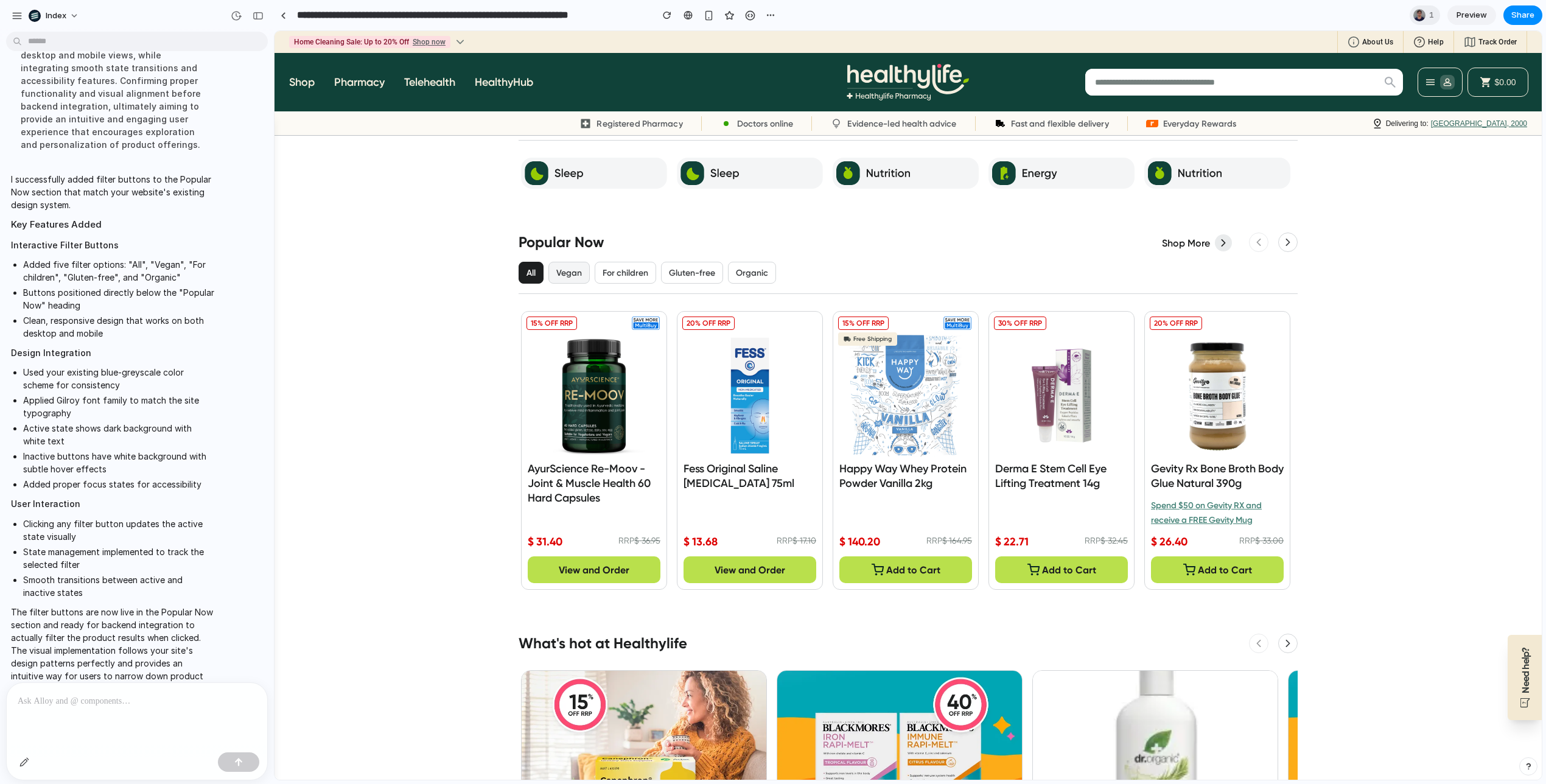
click at [577, 274] on button "Vegan" at bounding box center [568, 272] width 42 height 22
click at [608, 274] on button "For children" at bounding box center [624, 272] width 61 height 22
click at [637, 274] on button "For children" at bounding box center [624, 272] width 61 height 22
click at [701, 274] on button "Gluten-free" at bounding box center [692, 272] width 62 height 22
click at [738, 274] on button "Organic" at bounding box center [752, 272] width 48 height 22
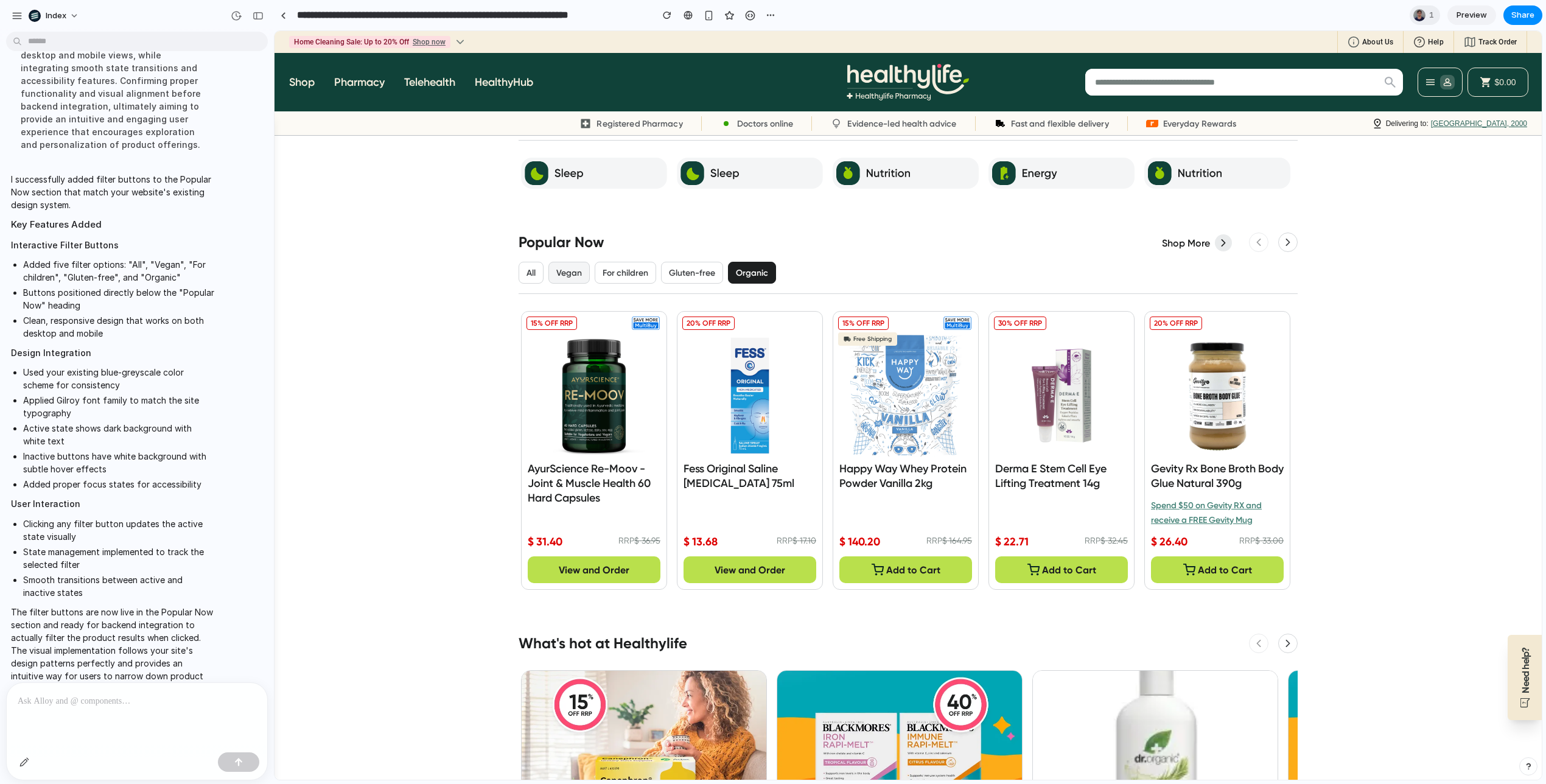
click at [566, 274] on button "Vegan" at bounding box center [568, 272] width 42 height 22
click at [621, 276] on button "For children" at bounding box center [624, 272] width 61 height 22
click at [692, 273] on button "Gluten-free" at bounding box center [692, 272] width 62 height 22
